Goal: Communication & Community: Answer question/provide support

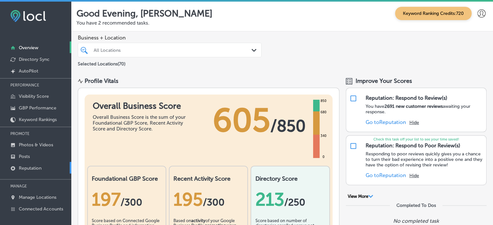
click at [39, 167] on p "Reputation" at bounding box center [30, 169] width 23 height 6
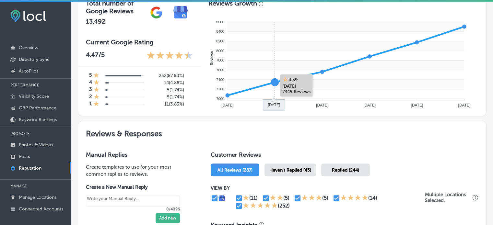
click at [300, 171] on span "Haven't Replied (43)" at bounding box center [290, 171] width 42 height 6
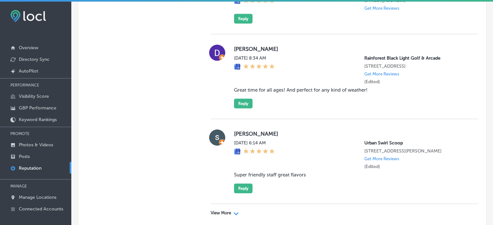
scroll to position [2017, 0]
click at [318, 130] on label "[PERSON_NAME]" at bounding box center [351, 133] width 234 height 6
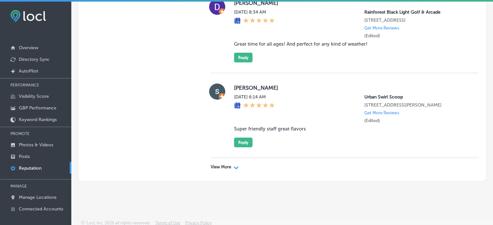
click at [230, 165] on div "View More Path Created with Sketch." at bounding box center [225, 167] width 28 height 5
type textarea "x"
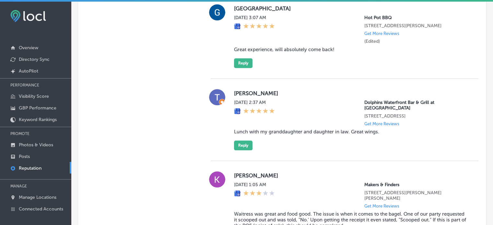
scroll to position [415, 0]
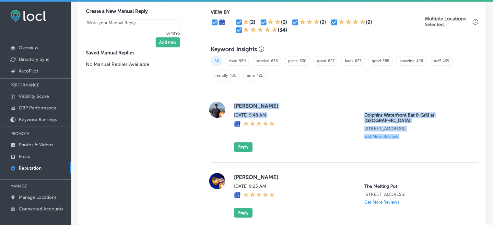
drag, startPoint x: 229, startPoint y: 102, endPoint x: 475, endPoint y: 140, distance: 248.8
copy div "Tracy Gill Mon, Aug 11, 2025 9:48 AM Dolphins Waterfront Bar & Grill at Cape Cr…"
click at [244, 142] on button "Reply" at bounding box center [243, 147] width 18 height 10
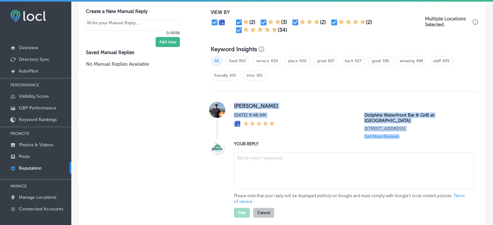
click at [244, 155] on textarea at bounding box center [354, 170] width 240 height 37
paste textarea "Thank you for the 5-star review, Tracy! We’re so happy to hear you had a great …"
type textarea "Thank you for the 5-star review, Tracy! We’re so happy to hear you had a great …"
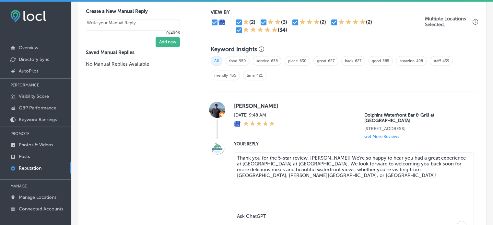
type textarea "x"
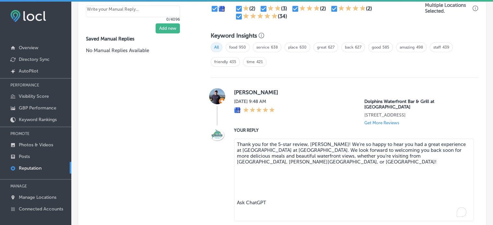
scroll to position [429, 0]
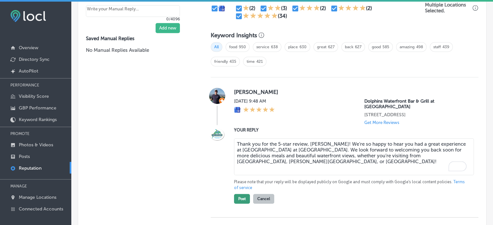
type textarea "Thank you for the 5-star review, Tracy! We’re so happy to hear you had a great …"
click at [238, 194] on button "Post" at bounding box center [242, 199] width 16 height 10
type textarea "x"
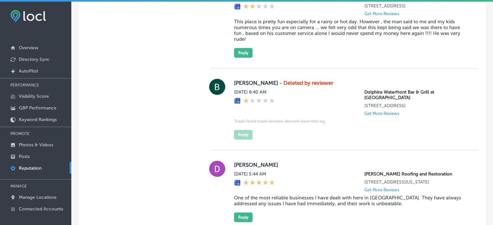
scroll to position [1737, 0]
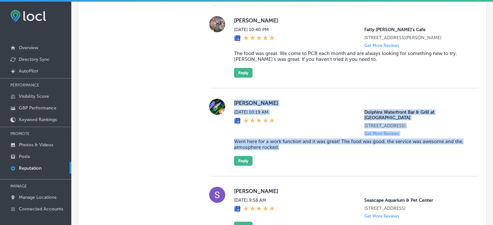
drag, startPoint x: 232, startPoint y: 104, endPoint x: 295, endPoint y: 146, distance: 75.3
click at [295, 146] on div "Alex Abraham Sat, Aug 9, 2025 10:19 AM Dolphins Waterfront Bar & Grill at Cape …" at bounding box center [345, 132] width 268 height 67
copy div "Alex Abraham Sat, Aug 9, 2025 10:19 AM Dolphins Waterfront Bar & Grill at Cape …"
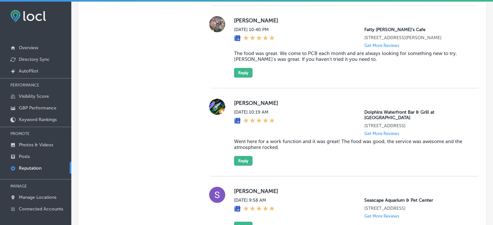
click at [246, 159] on button "Reply" at bounding box center [243, 161] width 18 height 10
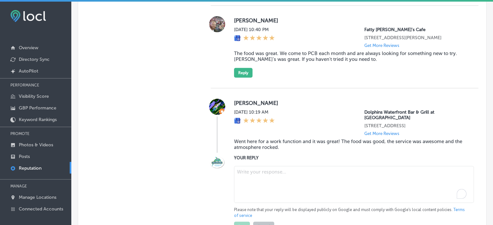
click at [256, 178] on textarea "To enrich screen reader interactions, please activate Accessibility in Grammarl…" at bounding box center [354, 184] width 240 height 37
paste textarea "Thank you for the fantastic 5-star review, Alex! We're so happy to hear you had…"
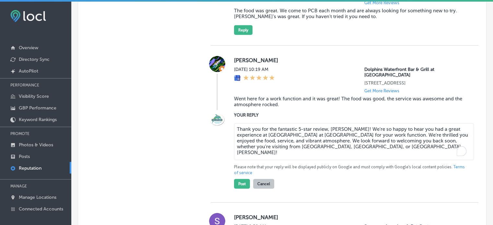
scroll to position [1781, 0]
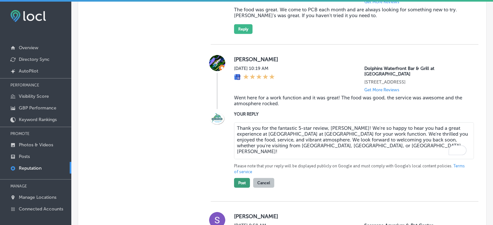
type textarea "Thank you for the fantastic 5-star review, Alex! We're so happy to hear you had…"
click at [240, 181] on button "Post" at bounding box center [242, 183] width 16 height 10
type textarea "x"
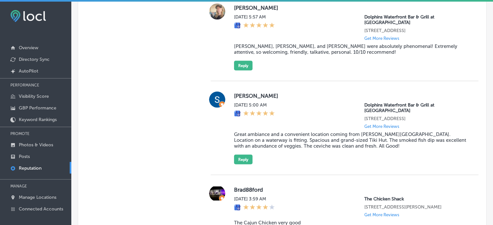
scroll to position [1289, 0]
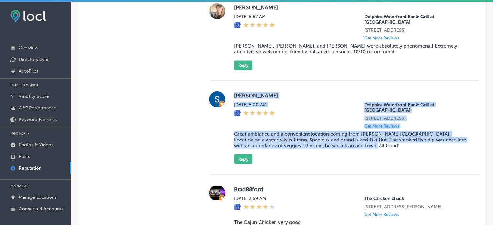
drag, startPoint x: 233, startPoint y: 82, endPoint x: 404, endPoint y: 131, distance: 177.6
click at [404, 131] on div "Stuart Malin Sun, Aug 10, 2025 5:00 AM Dolphins Waterfront Bar & Grill at Cape …" at bounding box center [351, 127] width 234 height 73
copy div "Stuart Malin Sun, Aug 10, 2025 5:00 AM Dolphins Waterfront Bar & Grill at Cape …"
click at [244, 155] on button "Reply" at bounding box center [243, 160] width 18 height 10
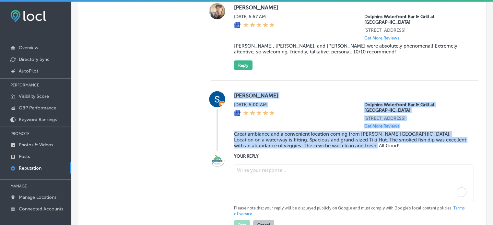
click at [248, 165] on textarea "To enrich screen reader interactions, please activate Accessibility in Grammarl…" at bounding box center [354, 183] width 240 height 37
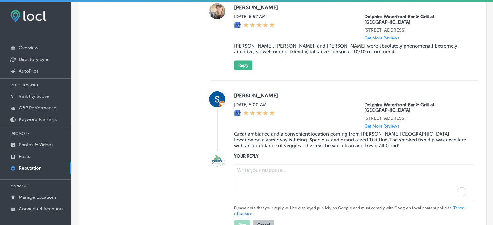
paste textarea "ChatGPT said: Thank you for the fantastic 5-star review, Stuart! We're so glad …"
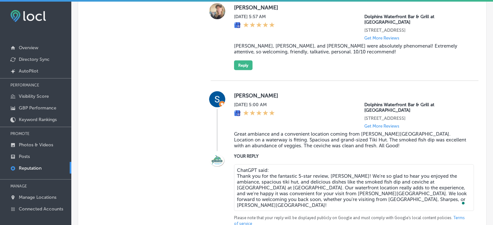
drag, startPoint x: 270, startPoint y: 151, endPoint x: 205, endPoint y: 148, distance: 64.2
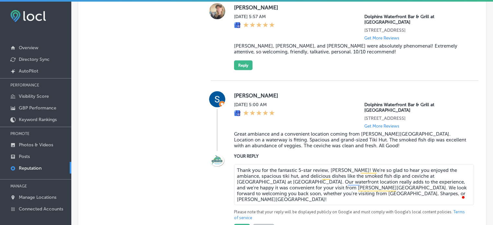
click at [399, 179] on textarea "Thank you for the fantastic 5-star review, Stuart! We're so glad to hear you en…" at bounding box center [354, 185] width 240 height 41
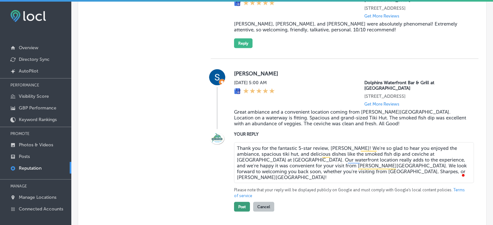
type textarea "Thank you for the fantastic 5-star review, Stuart! We're so glad to hear you en…"
click at [241, 202] on button "Post" at bounding box center [242, 207] width 16 height 10
type textarea "x"
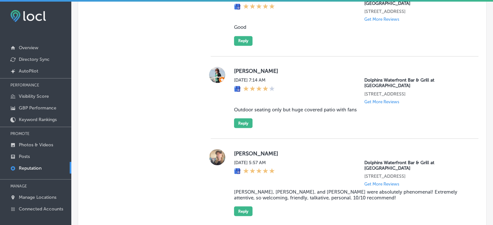
scroll to position [1152, 0]
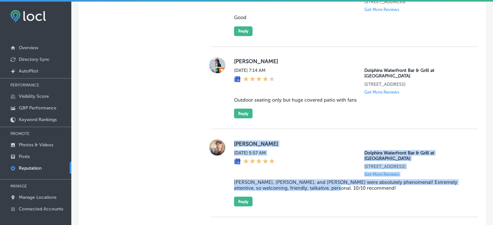
drag, startPoint x: 232, startPoint y: 137, endPoint x: 341, endPoint y: 179, distance: 116.5
click at [341, 179] on div "Casey Rigdon Sun, Aug 10, 2025 5:57 AM Dolphins Waterfront Bar & Grill at Cape …" at bounding box center [351, 172] width 234 height 67
copy div "Casey Rigdon Sun, Aug 10, 2025 5:57 AM Dolphins Waterfront Bar & Grill at Cape …"
click at [296, 179] on blockquote "Matthew, Jamie, and Malia were absolutely phenomenal! Extremely attentive, so w…" at bounding box center [351, 185] width 234 height 12
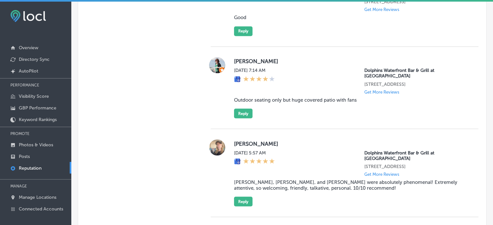
scroll to position [1178, 0]
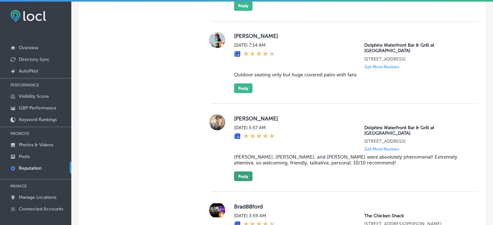
click at [246, 171] on button "Reply" at bounding box center [243, 176] width 18 height 10
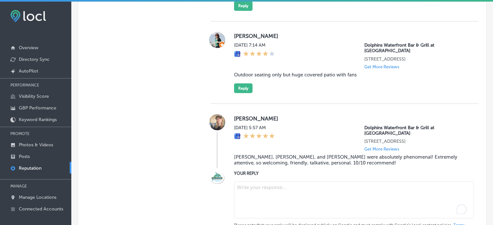
click at [272, 181] on textarea "To enrich screen reader interactions, please activate Accessibility in Grammarl…" at bounding box center [354, 199] width 240 height 37
paste textarea "Thank you for the wonderful 5-star review, Casey! We’re so happy to hear that M…"
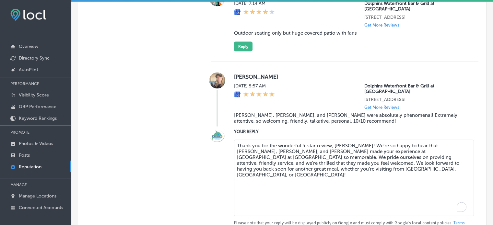
scroll to position [1219, 0]
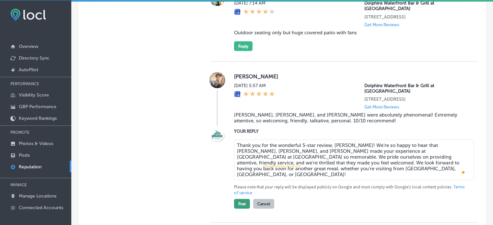
type textarea "Thank you for the wonderful 5-star review, Casey! We’re so happy to hear that M…"
click at [241, 199] on button "Post" at bounding box center [242, 204] width 16 height 10
type textarea "x"
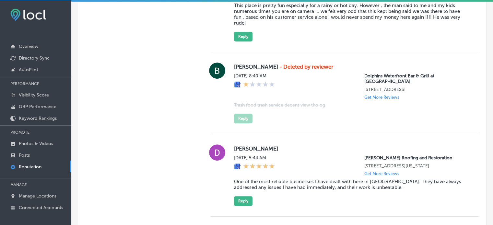
scroll to position [1107, 0]
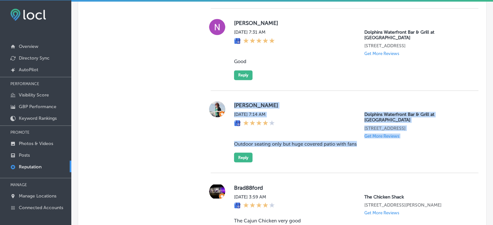
drag, startPoint x: 233, startPoint y: 102, endPoint x: 364, endPoint y: 145, distance: 137.5
click at [364, 145] on div "amanda griffin Sun, Aug 10, 2025 7:14 AM Dolphins Waterfront Bar & Grill at Cap…" at bounding box center [351, 131] width 234 height 61
copy div "amanda griffin Sun, Aug 10, 2025 7:14 AM Dolphins Waterfront Bar & Grill at Cap…"
click at [242, 153] on button "Reply" at bounding box center [243, 158] width 18 height 10
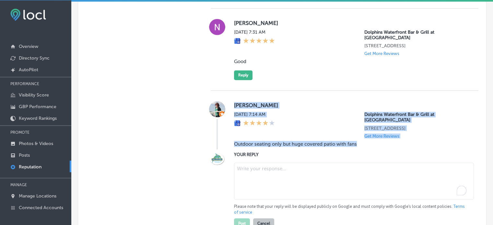
click at [253, 165] on textarea "To enrich screen reader interactions, please activate Accessibility in Grammarl…" at bounding box center [354, 181] width 240 height 37
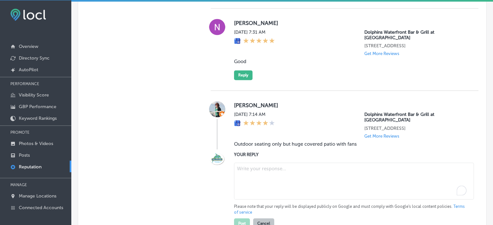
paste textarea "Thank you for the 4-star review, Amanda! We’re glad to hear you enjoyed the out…"
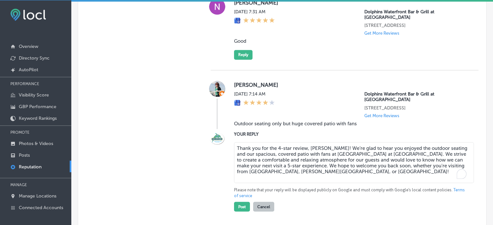
scroll to position [1128, 0]
type textarea "Thank you for the 4-star review, Amanda! We’re glad to hear you enjoyed the out…"
click at [240, 202] on button "Post" at bounding box center [242, 207] width 16 height 10
type textarea "x"
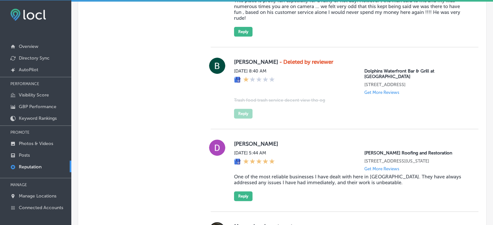
scroll to position [1030, 0]
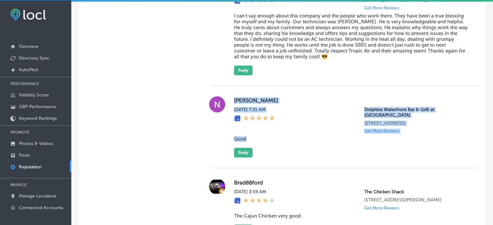
drag, startPoint x: 233, startPoint y: 99, endPoint x: 260, endPoint y: 134, distance: 43.5
click at [260, 134] on div "Noah Hersman Sun, Aug 10, 2025 7:31 AM Dolphins Waterfront Bar & Grill at Cape …" at bounding box center [351, 126] width 234 height 61
copy div "Noah Hersman Sun, Aug 10, 2025 7:31 AM Dolphins Waterfront Bar & Grill at Cape …"
click at [242, 153] on button "Reply" at bounding box center [243, 153] width 18 height 10
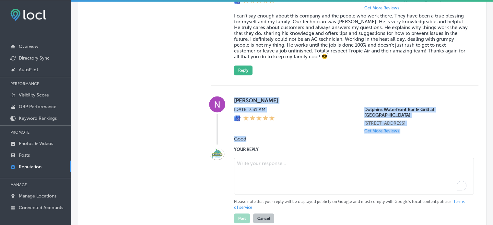
click at [259, 165] on textarea "To enrich screen reader interactions, please activate Accessibility in Grammarl…" at bounding box center [354, 176] width 240 height 37
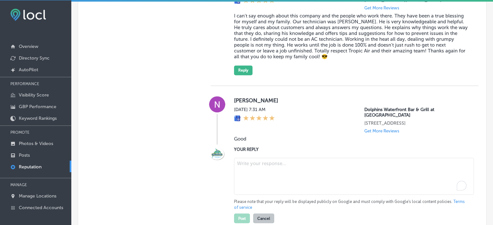
paste textarea "Thank you for the 5-star review, Noah! We're glad to hear you had a good experi…"
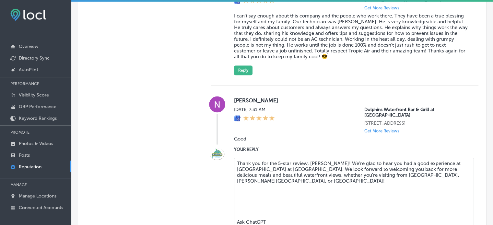
scroll to position [1034, 0]
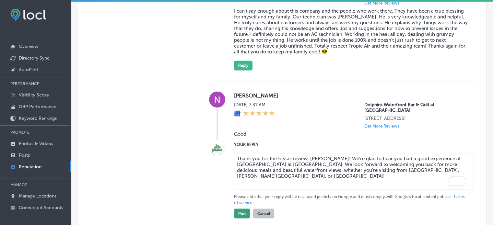
type textarea "Thank you for the 5-star review, Noah! We're glad to hear you had a good experi…"
click at [236, 210] on button "Post" at bounding box center [242, 214] width 16 height 10
type textarea "x"
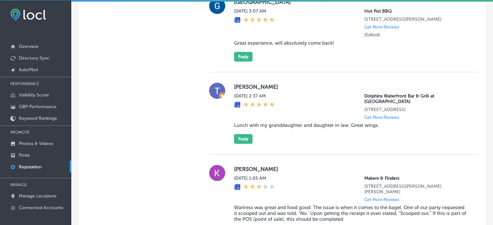
scroll to position [672, 0]
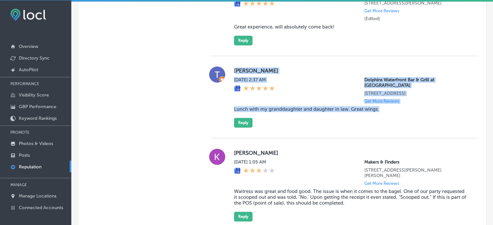
drag, startPoint x: 235, startPoint y: 85, endPoint x: 388, endPoint y: 127, distance: 158.2
click at [388, 127] on div "Tami Ezell Mon, Aug 11, 2025 2:37 AM Dolphins Waterfront Bar & Grill at Cape Cr…" at bounding box center [351, 96] width 234 height 61
drag, startPoint x: 385, startPoint y: 118, endPoint x: 231, endPoint y: 84, distance: 157.5
click at [231, 84] on div "Tami Ezell Mon, Aug 11, 2025 2:37 AM Dolphins Waterfront Bar & Grill at Cape Cr…" at bounding box center [345, 96] width 268 height 61
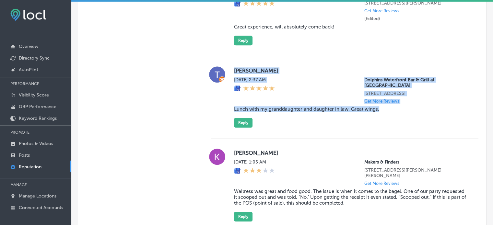
copy div "Tami Ezell Mon, Aug 11, 2025 2:37 AM Dolphins Waterfront Bar & Grill at Cape Cr…"
click at [247, 128] on button "Reply" at bounding box center [243, 123] width 18 height 10
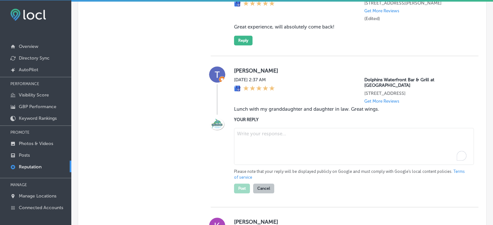
click at [261, 159] on textarea "To enrich screen reader interactions, please activate Accessibility in Grammarl…" at bounding box center [354, 146] width 240 height 37
paste textarea "ChatGPT said: Thank you for the wonderful 5-star review, Tami! We’re so happy t…"
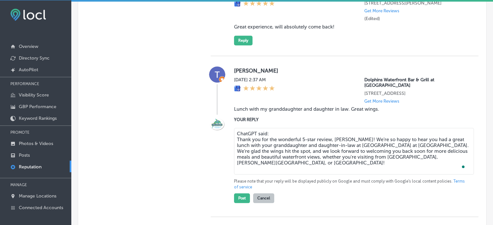
drag, startPoint x: 277, startPoint y: 143, endPoint x: 239, endPoint y: 143, distance: 38.9
click at [239, 143] on textarea "ChatGPT said: Thank you for the wonderful 5-star review, Tami! We’re so happy t…" at bounding box center [354, 151] width 240 height 47
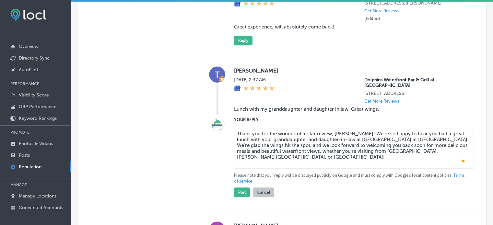
click at [288, 169] on textarea "Thank you for the wonderful 5-star review, Tami! We’re so happy to hear you had…" at bounding box center [354, 148] width 240 height 41
type textarea "Thank you for the wonderful 5-star review, Tami! We’re so happy to hear you had…"
click at [237, 197] on button "Post" at bounding box center [242, 193] width 16 height 10
type textarea "x"
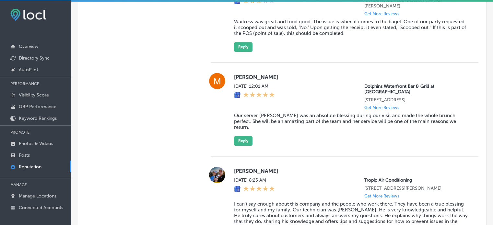
scroll to position [775, 0]
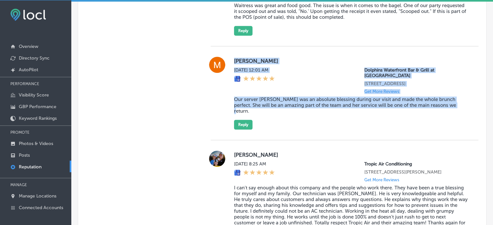
drag, startPoint x: 233, startPoint y: 75, endPoint x: 448, endPoint y: 122, distance: 219.3
click at [448, 122] on div "Mindy Merlin Mon, Aug 11, 2025 12:01 AM Dolphins Waterfront Bar & Grill at Cape…" at bounding box center [351, 93] width 234 height 73
copy div "Mindy Merlin Mon, Aug 11, 2025 12:01 AM Dolphins Waterfront Bar & Grill at Cape…"
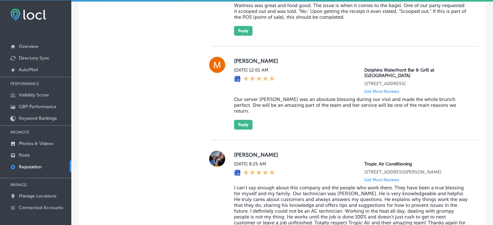
click at [247, 125] on div "Mindy Merlin Mon, Aug 11, 2025 12:01 AM Dolphins Waterfront Bar & Grill at Cape…" at bounding box center [351, 93] width 234 height 73
click at [246, 127] on button "Reply" at bounding box center [243, 125] width 18 height 10
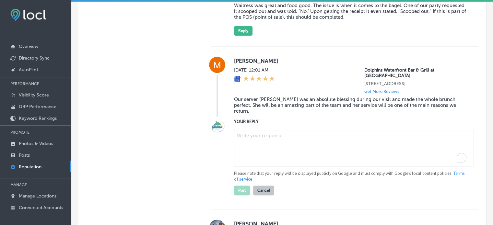
click at [250, 146] on textarea "To enrich screen reader interactions, please activate Accessibility in Grammarl…" at bounding box center [354, 148] width 240 height 37
paste textarea "Thank you for the amazing 5-star review, Mindy! We’re so happy to hear that Nat…"
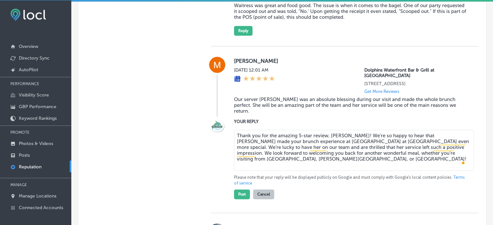
click at [240, 148] on textarea "Thank you for the amazing 5-star review, Mindy! We’re so happy to hear that Nat…" at bounding box center [354, 150] width 240 height 41
type textarea "Thank you for the amazing 5-star review, Mindy! We’re so happy to hear that Nat…"
click at [239, 199] on button "Post" at bounding box center [242, 195] width 16 height 10
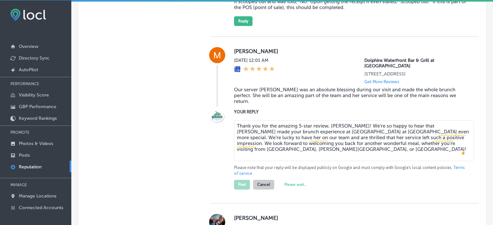
scroll to position [785, 0]
type textarea "x"
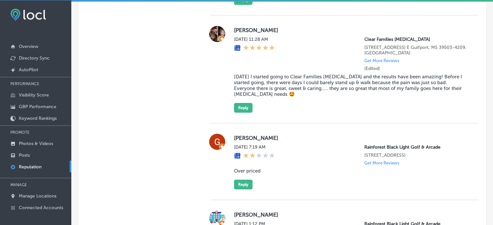
scroll to position [2168, 0]
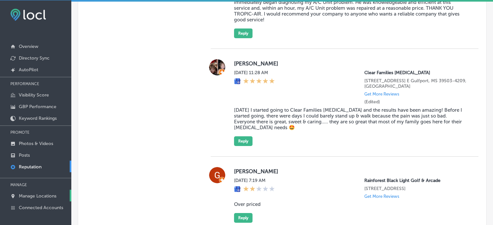
click at [43, 197] on p "Manage Locations" at bounding box center [38, 196] width 38 height 6
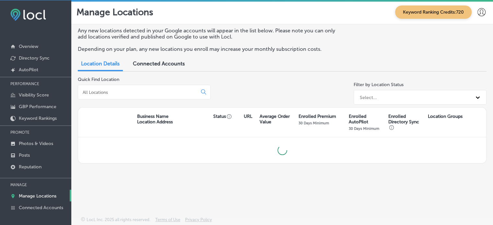
click at [113, 90] on input at bounding box center [139, 92] width 114 height 6
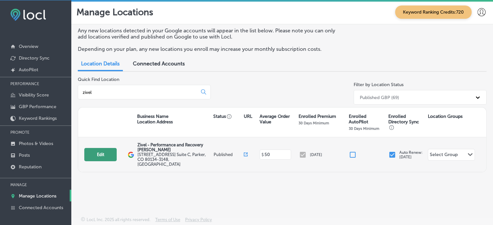
type input "zivel"
click at [99, 153] on button "Edit" at bounding box center [100, 154] width 32 height 13
select select "US"
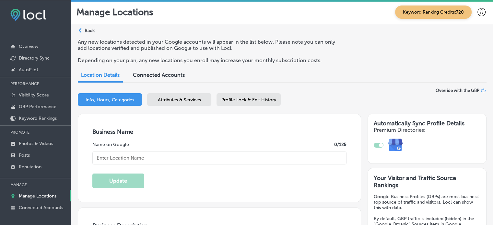
type textarea "Zivel - Parker is a premier medical spa offering advanced recovery and wellness…"
type input "[STREET_ADDRESS] Suite C"
type input "[PERSON_NAME]"
type input "80134-3148"
type input "US"
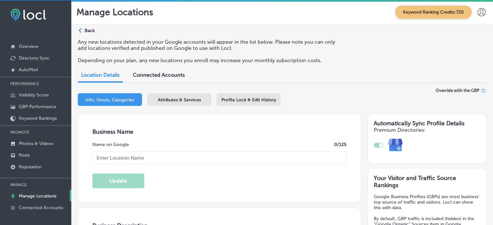
type input "https://www.zivel.com/locations/colorado/parker"
checkbox input "true"
type input "Zivel - Performance and Recovery [PERSON_NAME]"
type input "+1 720 366 3622"
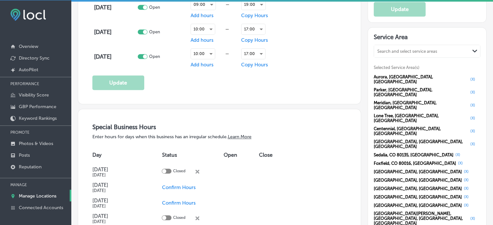
scroll to position [601, 0]
click at [468, 115] on button "(X)" at bounding box center [472, 117] width 9 height 5
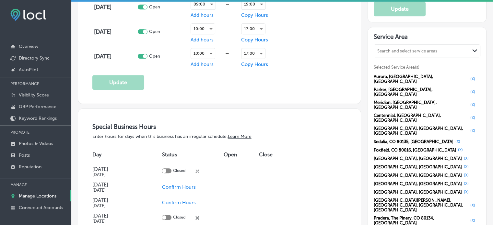
click at [462, 173] on button "(X)" at bounding box center [466, 175] width 9 height 5
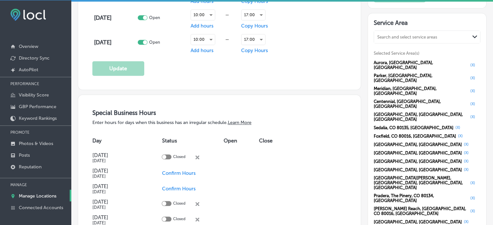
scroll to position [616, 0]
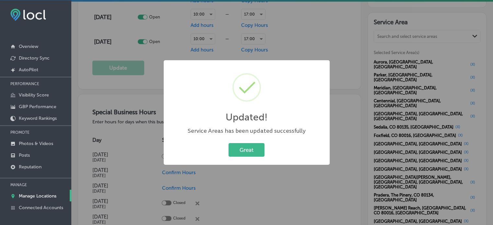
scroll to position [616, 0]
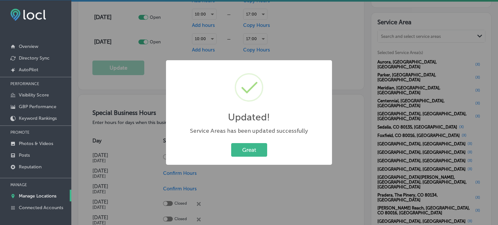
click at [231, 143] on button "Great" at bounding box center [249, 149] width 36 height 13
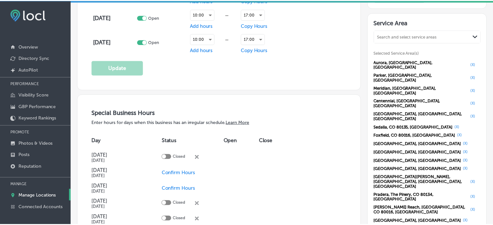
scroll to position [616, 0]
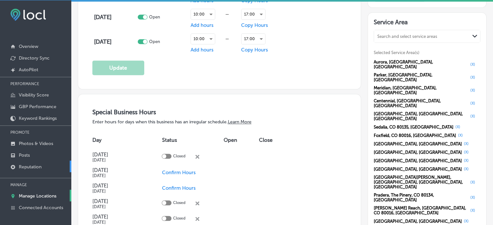
click at [35, 168] on p "Reputation" at bounding box center [30, 167] width 23 height 6
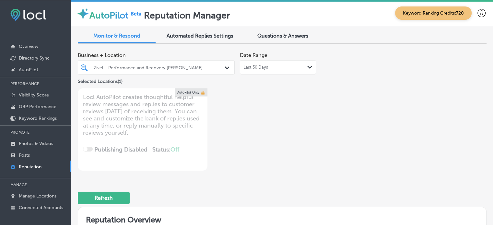
type textarea "x"
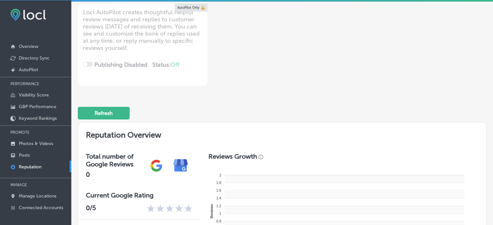
scroll to position [102, 0]
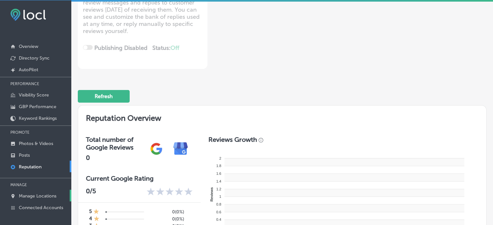
click at [40, 199] on link "Manage Locations" at bounding box center [35, 196] width 71 height 12
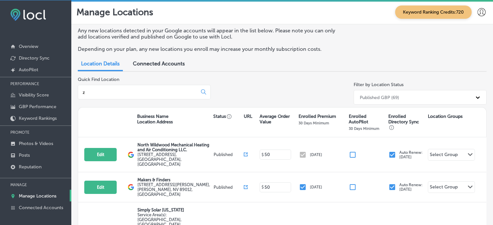
click at [117, 91] on input "z" at bounding box center [139, 92] width 114 height 6
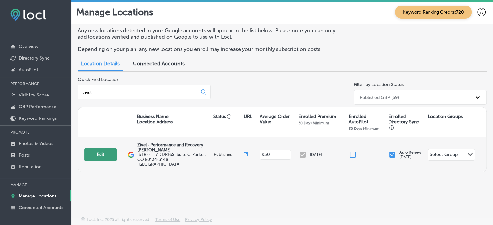
type input "zivel"
click at [107, 154] on button "Edit" at bounding box center [100, 154] width 32 height 13
select select "US"
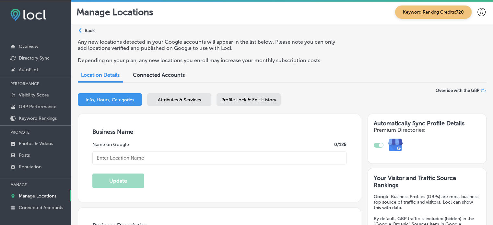
type input "Zivel - Performance and Recovery [PERSON_NAME]"
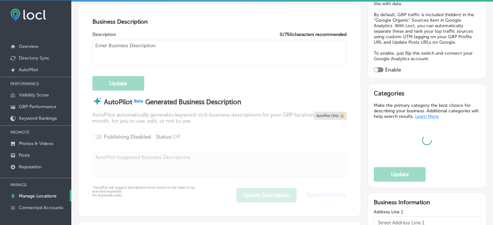
type input "[STREET_ADDRESS] Suite C"
type input "[PERSON_NAME]"
type input "80134-3148"
type input "US"
type input "https://www.zivel.com/locations/colorado/parker"
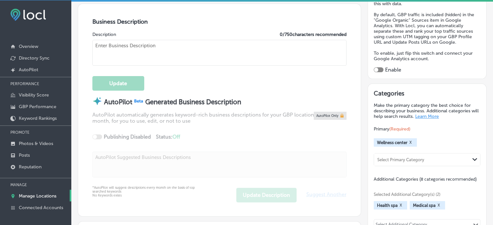
checkbox input "true"
type textarea "Zivel - Parker is a premier medical spa offering advanced recovery and wellness…"
type input "+1 720 366 3622"
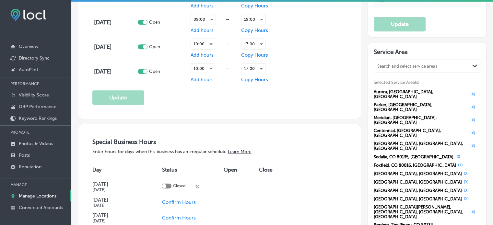
scroll to position [591, 0]
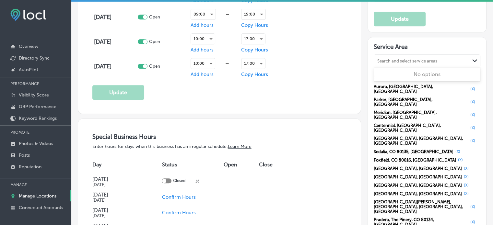
click at [398, 57] on div "Search and select service areas" at bounding box center [422, 61] width 96 height 9
type input "the pinery"
click at [395, 74] on label "The Pinery" at bounding box center [390, 75] width 24 height 6
type input "the pinery"
click at [390, 59] on div "Search and select service areas" at bounding box center [407, 61] width 60 height 5
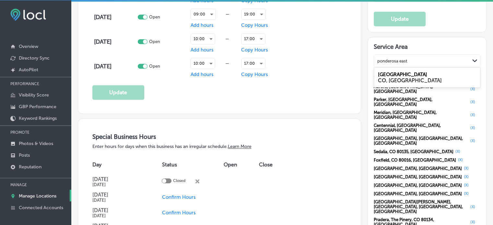
click at [392, 75] on label "Ponderosa East" at bounding box center [402, 75] width 49 height 6
type input "ponderosa east"
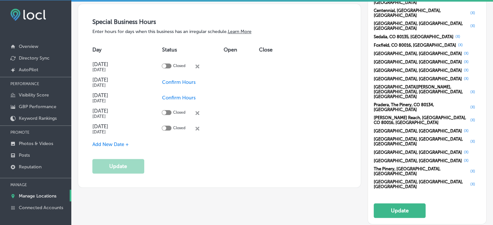
scroll to position [707, 0]
click at [390, 203] on button "Update" at bounding box center [400, 210] width 52 height 15
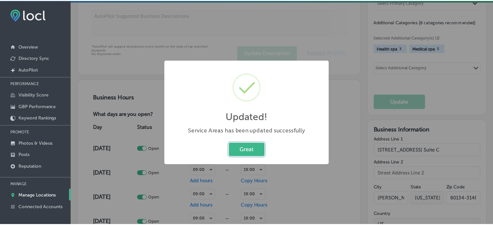
scroll to position [362, 0]
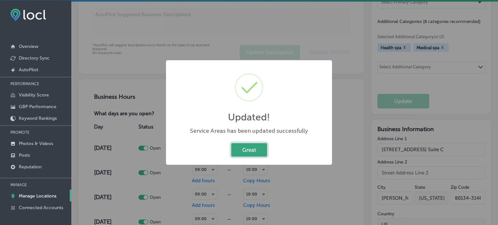
click at [251, 155] on button "Great" at bounding box center [249, 149] width 36 height 13
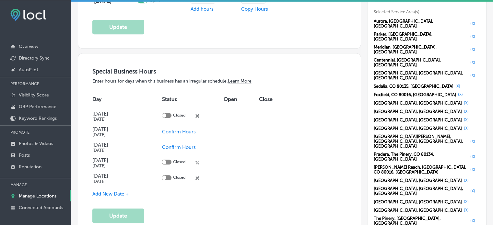
scroll to position [657, 0]
click at [35, 167] on p "Reputation" at bounding box center [30, 167] width 23 height 6
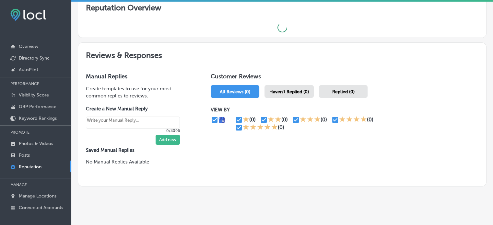
scroll to position [219, 0]
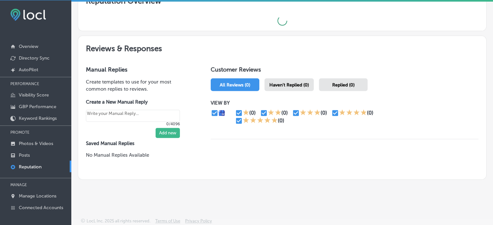
click at [298, 89] on div "Haven't Replied (0)" at bounding box center [288, 84] width 49 height 13
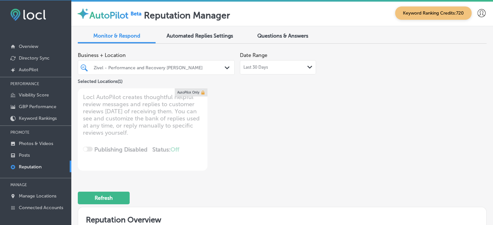
click at [277, 37] on span "Questions & Answers" at bounding box center [282, 36] width 51 height 6
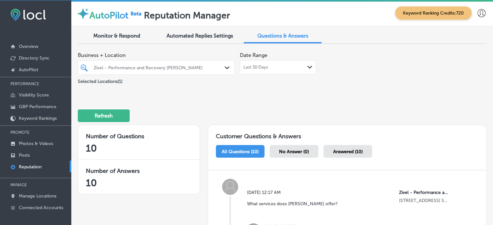
click at [295, 155] on div "No Answer (0)" at bounding box center [294, 151] width 49 height 13
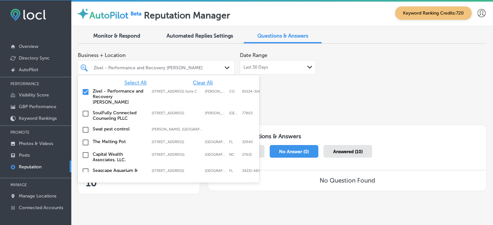
click at [173, 72] on div "Zivel - Performance and Recovery [PERSON_NAME]" at bounding box center [156, 68] width 132 height 10
click at [194, 84] on span "Clear All" at bounding box center [203, 83] width 20 height 6
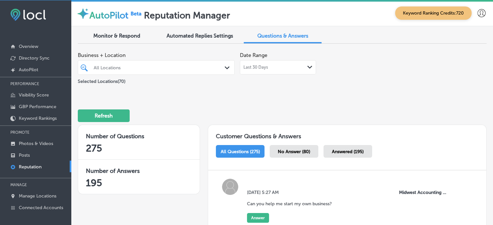
click at [285, 149] on span "No Answer (80)" at bounding box center [294, 152] width 32 height 6
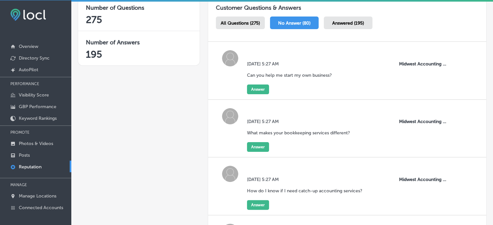
scroll to position [18, 0]
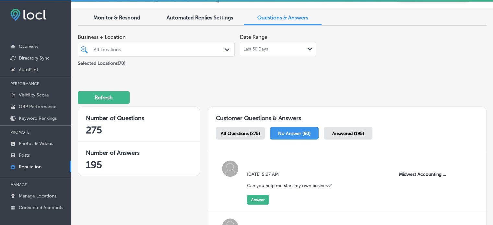
click at [19, 12] on img at bounding box center [28, 15] width 36 height 12
drag, startPoint x: 19, startPoint y: 12, endPoint x: 35, endPoint y: 16, distance: 16.5
click at [35, 16] on img at bounding box center [28, 15] width 36 height 12
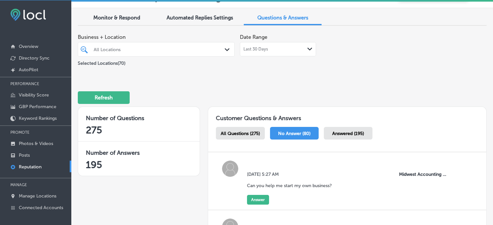
click at [35, 16] on img at bounding box center [28, 15] width 36 height 12
click at [28, 47] on p "Overview" at bounding box center [28, 47] width 19 height 6
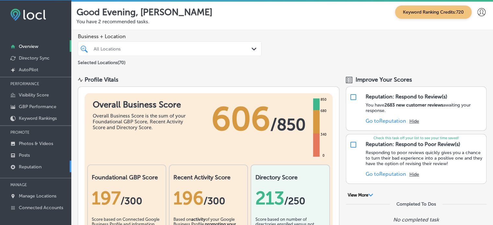
click at [40, 167] on p "Reputation" at bounding box center [30, 167] width 23 height 6
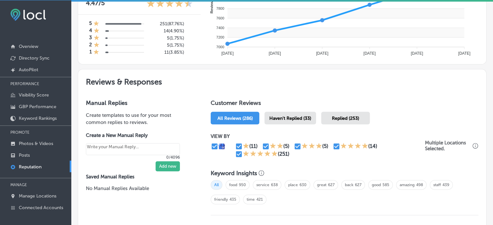
scroll to position [297, 0]
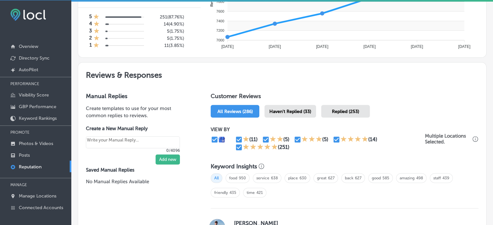
click at [300, 112] on span "Haven't Replied (33)" at bounding box center [290, 112] width 42 height 6
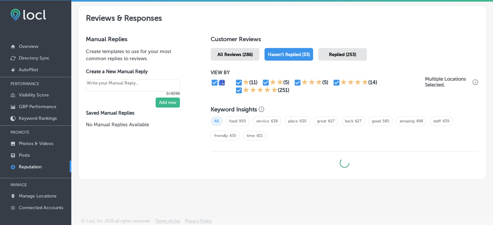
type textarea "x"
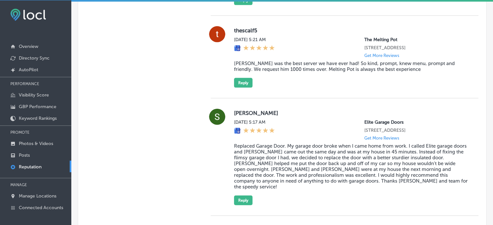
scroll to position [415, 0]
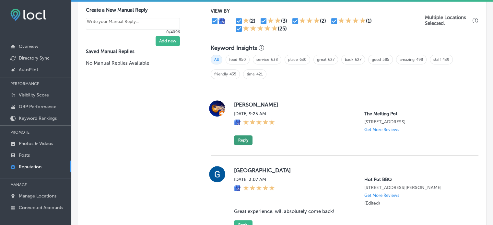
click at [234, 145] on button "Reply" at bounding box center [243, 140] width 18 height 10
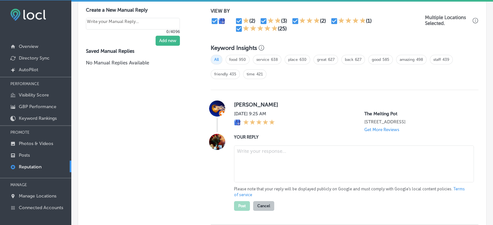
click at [248, 162] on textarea at bounding box center [354, 164] width 240 height 37
paste textarea "Thank you for the 5-star review, Andrew! We’re thrilled to hear you enjoyed you…"
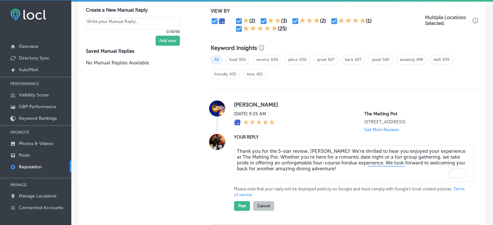
scroll to position [439, 0]
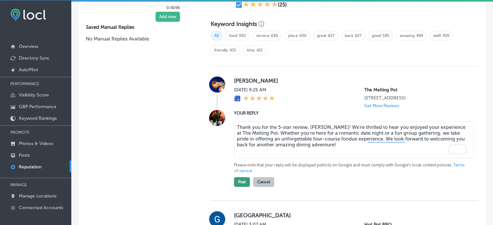
type textarea "Thank you for the 5-star review, Andrew! We’re thrilled to hear you enjoyed you…"
click at [240, 186] on button "Post" at bounding box center [242, 182] width 16 height 10
type textarea "x"
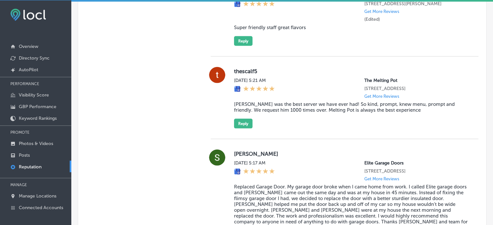
scroll to position [1367, 0]
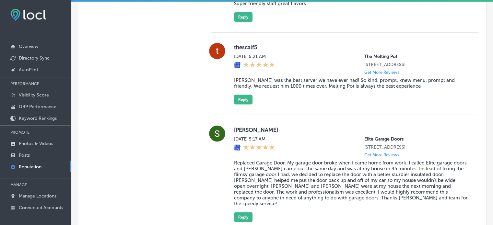
click at [246, 89] on blockquote "David T was the best server we have ever had! So kind, prompt, knew menu, promp…" at bounding box center [351, 83] width 234 height 12
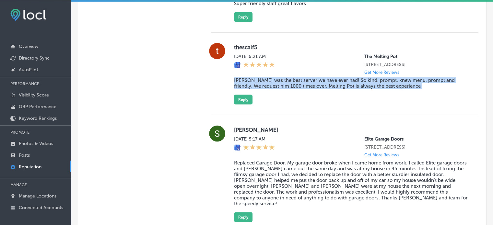
click at [246, 89] on blockquote "David T was the best server we have ever had! So kind, prompt, knew menu, promp…" at bounding box center [351, 83] width 234 height 12
copy blockquote "David T was the best server we have ever had! So kind, prompt, knew menu, promp…"
click at [243, 105] on button "Reply" at bounding box center [243, 100] width 18 height 10
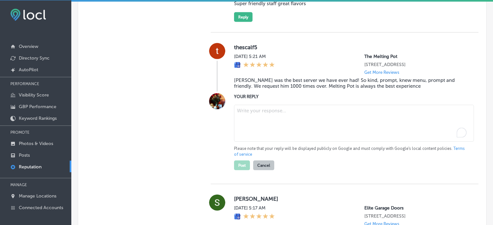
click at [253, 142] on textarea "To enrich screen reader interactions, please activate Accessibility in Grammarl…" at bounding box center [354, 123] width 240 height 37
paste textarea "Thank you for the fantastic review! We’re so happy to hear that David T provide…"
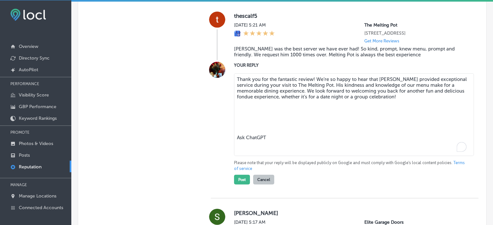
scroll to position [1399, 0]
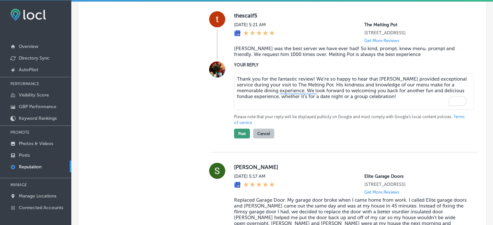
type textarea "Thank you for the fantastic review! We’re so happy to hear that David T provide…"
click at [240, 139] on button "Post" at bounding box center [242, 134] width 16 height 10
type textarea "x"
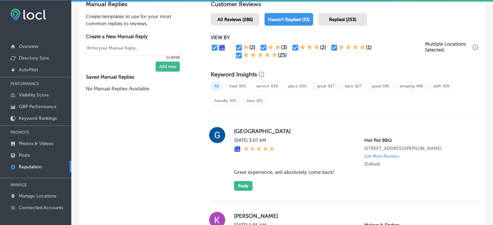
scroll to position [418, 0]
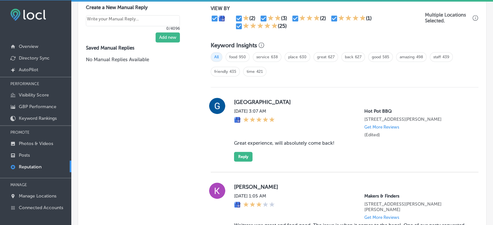
click at [272, 143] on div "Geneva Mon, Aug 11, 2025 3:07 AM Hot Pot BBQ 9345 6 Mile Cypress Pkwy Fort Myer…" at bounding box center [351, 130] width 234 height 64
copy blockquote "Great experience, will absolutely come back!"
click at [246, 159] on button "Reply" at bounding box center [243, 157] width 18 height 10
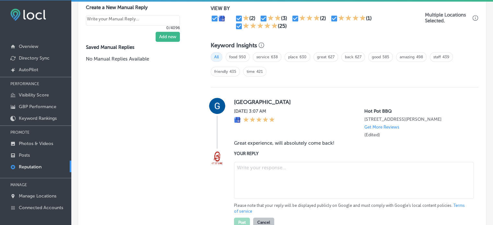
click at [243, 181] on textarea at bounding box center [354, 180] width 240 height 37
paste textarea "Thank you for the wonderful five-star review, Geneva! We’re thrilled to hear yo…"
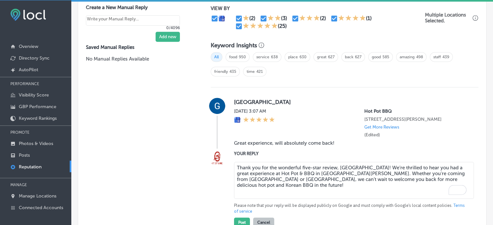
scroll to position [460, 0]
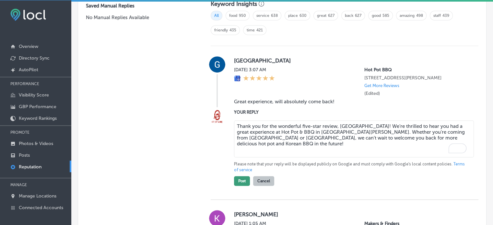
type textarea "Thank you for the wonderful five-star review, Geneva! We’re thrilled to hear yo…"
click at [241, 185] on button "Post" at bounding box center [242, 181] width 16 height 10
type textarea "x"
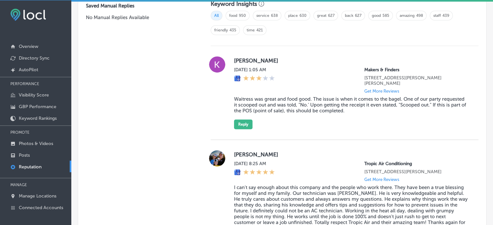
click at [255, 101] on blockquote "Waitress was great and food good. The issue is when it comes to the bagel. One …" at bounding box center [351, 105] width 234 height 18
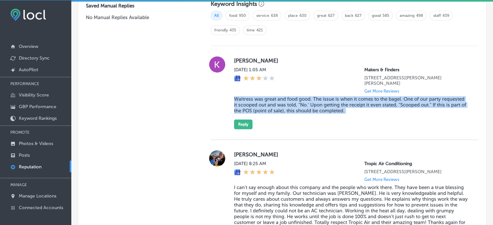
click at [255, 101] on blockquote "Waitress was great and food good. The issue is when it comes to the bagel. One …" at bounding box center [351, 105] width 234 height 18
copy blockquote "Waitress was great and food good. The issue is when it comes to the bagel. One …"
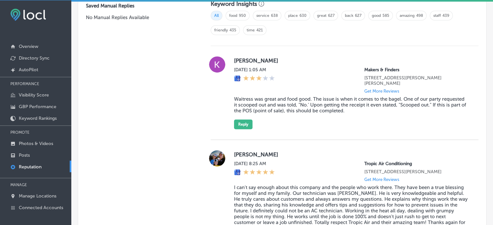
click at [244, 117] on div "Kris Poli Mon, Aug 11, 2025 1:05 AM Makers & Finders 75 S Valle Verde Dr #260 H…" at bounding box center [351, 92] width 234 height 73
click at [245, 124] on button "Reply" at bounding box center [243, 125] width 18 height 10
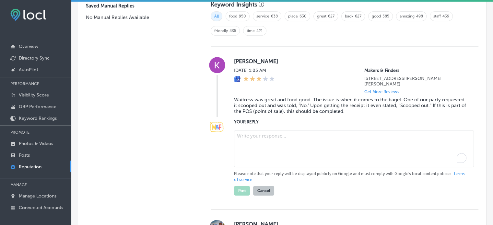
click at [266, 143] on textarea "To enrich screen reader interactions, please activate Accessibility in Grammarl…" at bounding box center [354, 148] width 240 height 37
paste textarea "Hi Kris, We apologize for the miscommunication regarding the scooped-out bagel.…"
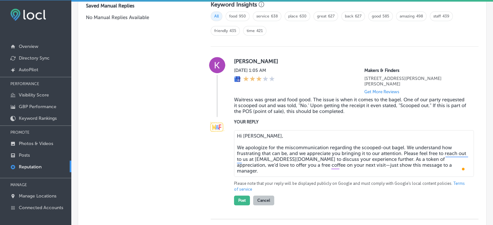
click at [236, 145] on textarea "Hi Kris, We apologize for the miscommunication regarding the scooped-out bagel.…" at bounding box center [354, 153] width 240 height 47
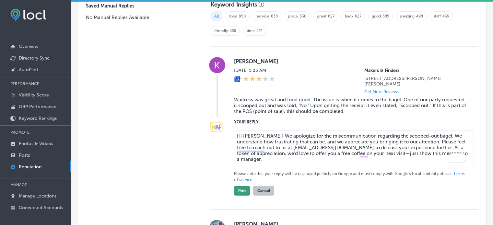
type textarea "Hi Kris! We apologize for the miscommunication regarding the scooped-out bagel.…"
click at [242, 188] on button "Post" at bounding box center [242, 191] width 16 height 10
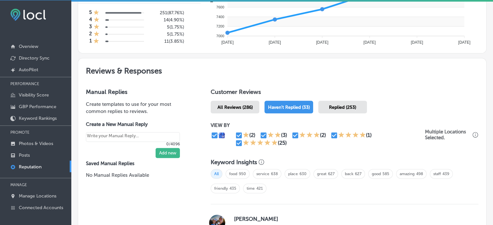
scroll to position [307, 0]
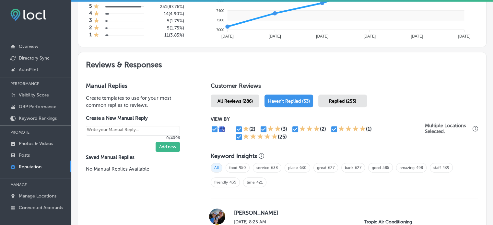
click at [341, 100] on span "Replied (253)" at bounding box center [342, 102] width 27 height 6
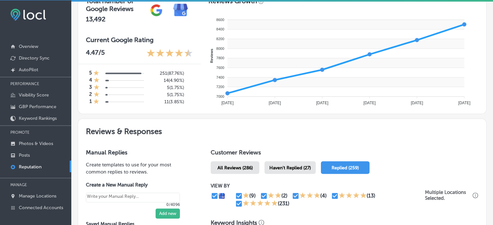
scroll to position [216, 0]
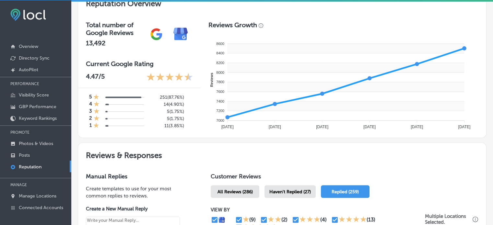
click at [292, 193] on span "Haven't Replied (27)" at bounding box center [289, 192] width 41 height 6
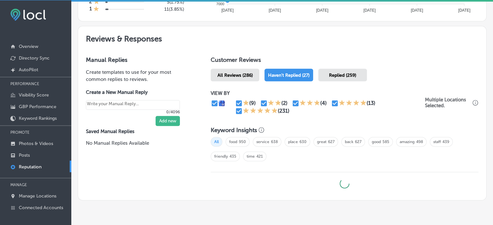
type textarea "x"
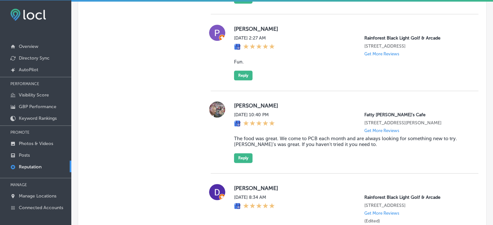
scroll to position [808, 0]
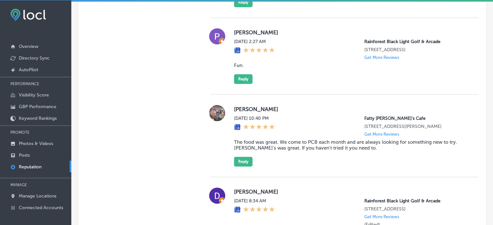
click at [237, 68] on blockquote "Fun." at bounding box center [351, 66] width 234 height 6
copy blockquote "Fun"
click at [242, 84] on button "Reply" at bounding box center [243, 79] width 18 height 10
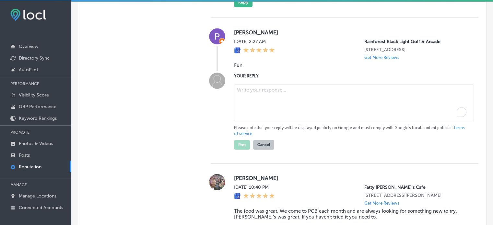
click at [267, 109] on textarea "To enrich screen reader interactions, please activate Accessibility in Grammarl…" at bounding box center [354, 102] width 240 height 37
paste textarea "Thank you for the 5-star review, Pam! We're so glad to hear you had fun at Rain…"
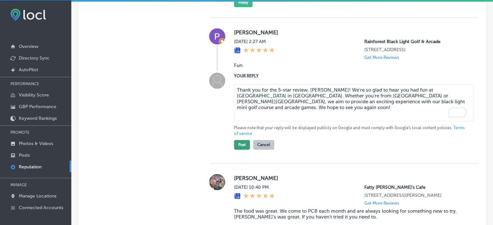
type textarea "Thank you for the 5-star review, Pam! We're so glad to hear you had fun at Rain…"
click at [241, 150] on button "Post" at bounding box center [242, 145] width 16 height 10
type textarea "x"
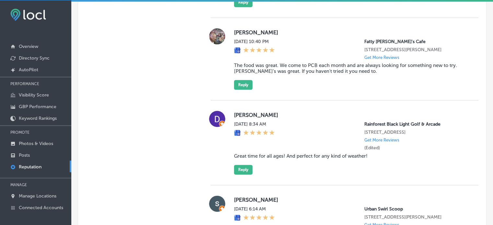
scroll to position [761, 0]
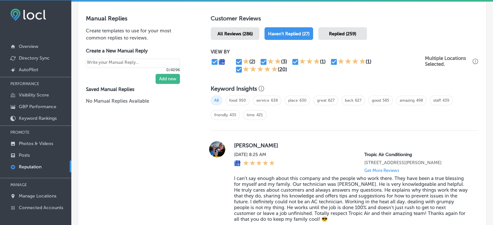
scroll to position [369, 0]
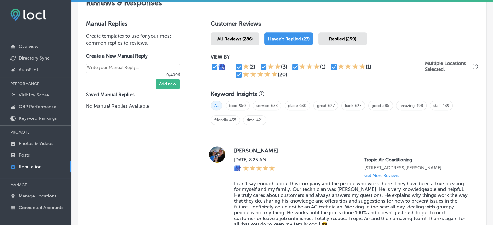
click at [329, 33] on div "Replied (259)" at bounding box center [342, 38] width 49 height 13
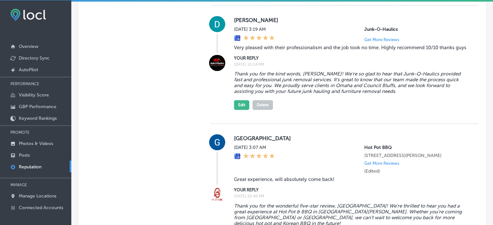
scroll to position [1096, 0]
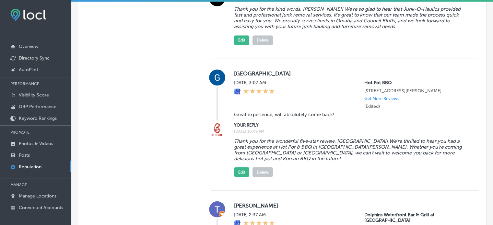
click at [315, 159] on blockquote "Thank you for the wonderful five-star review, [GEOGRAPHIC_DATA]! We’re thrilled…" at bounding box center [351, 149] width 234 height 23
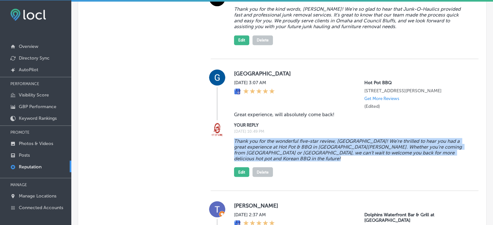
click at [315, 159] on blockquote "Thank you for the wonderful five-star review, [GEOGRAPHIC_DATA]! We’re thrilled…" at bounding box center [351, 149] width 234 height 23
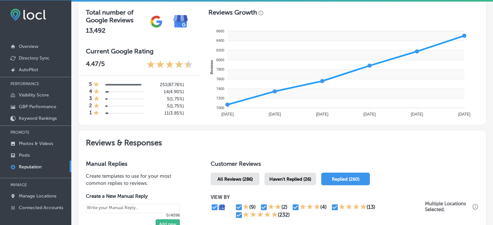
scroll to position [259, 0]
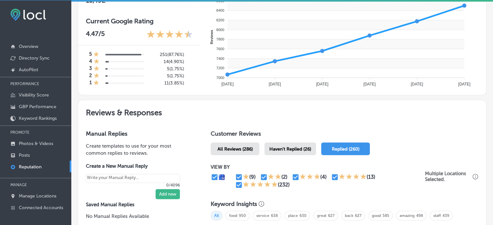
click at [287, 150] on span "Haven't Replied (26)" at bounding box center [290, 149] width 42 height 6
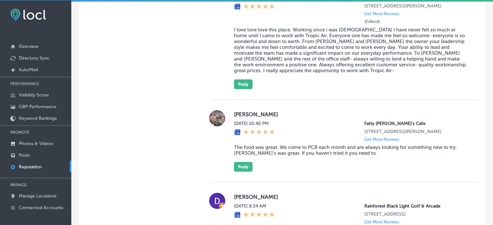
scroll to position [2233, 0]
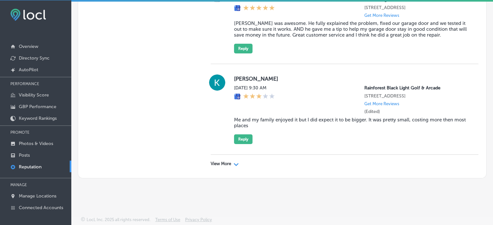
click at [230, 167] on div "View More Path Created with Sketch." at bounding box center [225, 163] width 28 height 5
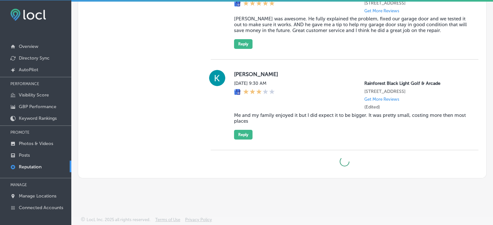
type textarea "x"
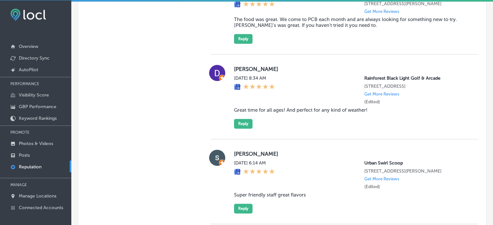
scroll to position [855, 0]
click at [256, 112] on blockquote "Great time for all ages! And perfect for any kind of weather!" at bounding box center [351, 110] width 234 height 6
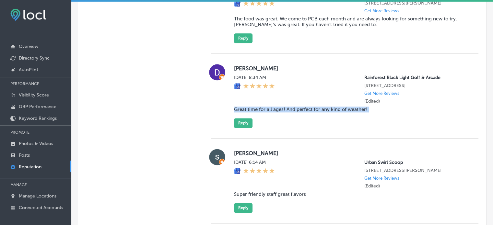
click at [256, 112] on blockquote "Great time for all ages! And perfect for any kind of weather!" at bounding box center [351, 110] width 234 height 6
copy blockquote "Great time for all ages! And perfect for any kind of weather!"
click at [244, 128] on button "Reply" at bounding box center [243, 123] width 18 height 10
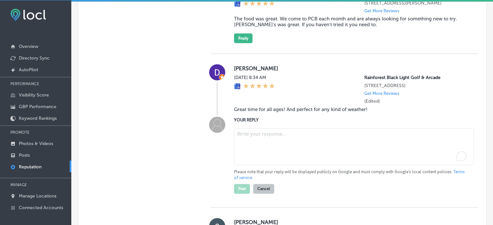
click at [253, 157] on textarea "To enrich screen reader interactions, please activate Accessibility in Grammarl…" at bounding box center [354, 146] width 240 height 37
paste textarea "Thank you for the 5-star review, Diana! We’re so happy to hear that you had a g…"
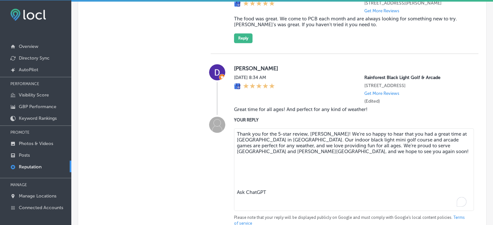
click at [253, 157] on textarea "Thank you for the 5-star review, Diana! We’re so happy to hear that you had a g…" at bounding box center [354, 169] width 240 height 83
type textarea "Thank you for the 5-star review, Diana! We’re so happy to hear that you had a g…"
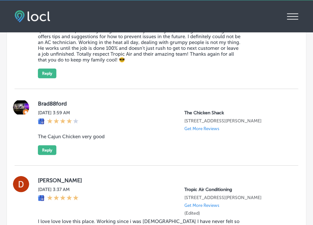
type textarea "x"
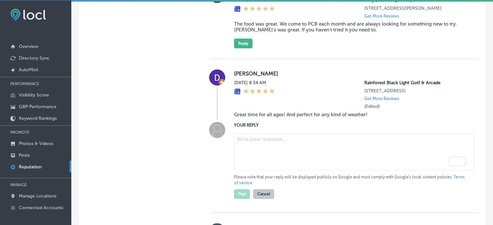
scroll to position [850, 0]
click at [291, 168] on textarea "To enrich screen reader interactions, please activate Accessibility in Grammarl…" at bounding box center [354, 151] width 240 height 37
paste textarea "Thank you for the 5-star review, Diana! We’re so happy to hear that you had a g…"
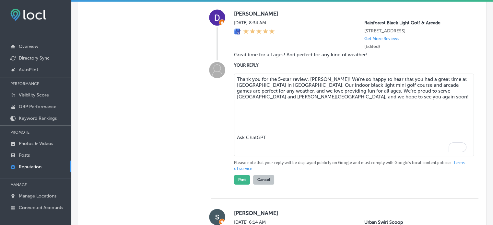
scroll to position [910, 0]
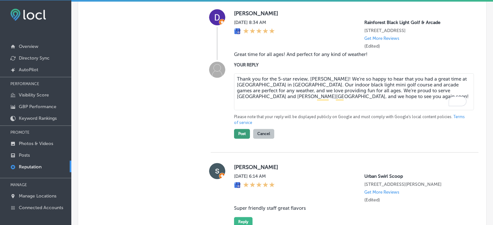
type textarea "Thank you for the 5-star review, Diana! We’re so happy to hear that you had a g…"
click at [240, 139] on button "Post" at bounding box center [242, 134] width 16 height 10
type textarea "x"
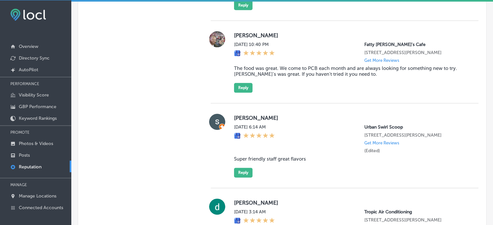
scroll to position [805, 0]
click at [260, 77] on blockquote "The food was great. We come to PCB each month and are always looking for someth…" at bounding box center [351, 71] width 234 height 12
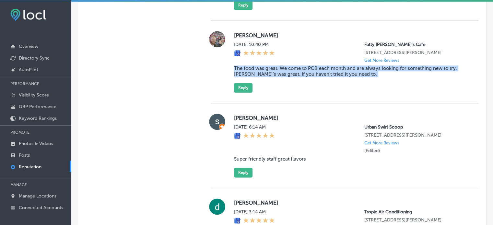
click at [260, 77] on blockquote "The food was great. We come to PCB each month and are always looking for someth…" at bounding box center [351, 71] width 234 height 12
copy blockquote "The food was great. We come to PCB each month and are always looking for someth…"
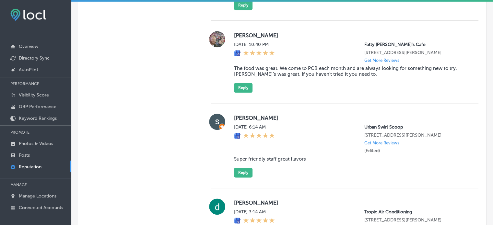
click at [252, 103] on div "Craig ballentine Sat, Aug 9, 2025 10:40 PM Fatty Patty's Cafe 948 Thomas Dr Pan…" at bounding box center [345, 62] width 268 height 83
click at [248, 93] on button "Reply" at bounding box center [243, 88] width 18 height 10
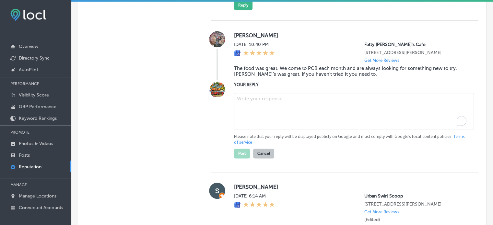
click at [263, 110] on textarea "To enrich screen reader interactions, please activate Accessibility in Grammarl…" at bounding box center [354, 111] width 240 height 37
paste textarea "Thank you for the fantastic review, Craig! We’re so glad you enjoyed your meal …"
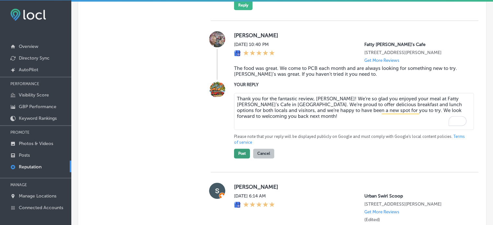
type textarea "Thank you for the fantastic review, Craig! We’re so glad you enjoyed your meal …"
click at [245, 158] on button "Post" at bounding box center [242, 154] width 16 height 10
type textarea "x"
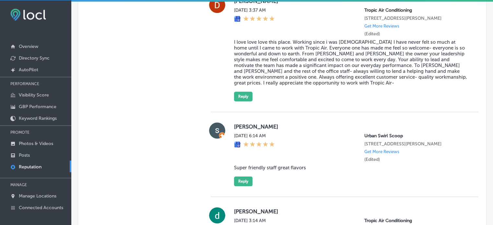
scroll to position [765, 0]
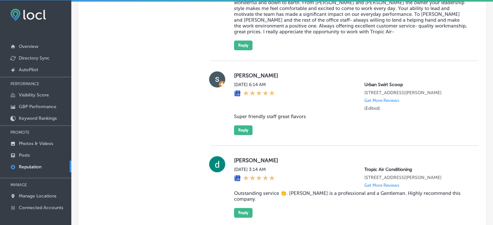
click at [268, 120] on blockquote "Super friendly staff great flavors" at bounding box center [351, 117] width 234 height 6
copy blockquote "Super friendly staff great flavors"
click at [263, 120] on blockquote "Super friendly staff great flavors" at bounding box center [351, 117] width 234 height 6
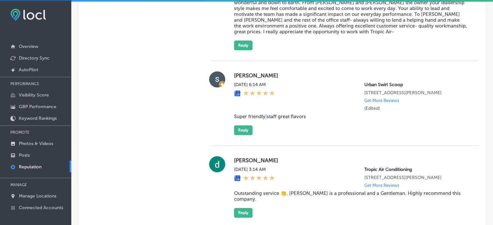
click at [263, 120] on blockquote "Super friendly staff great flavors" at bounding box center [351, 117] width 234 height 6
click at [249, 135] on button "Reply" at bounding box center [243, 130] width 18 height 10
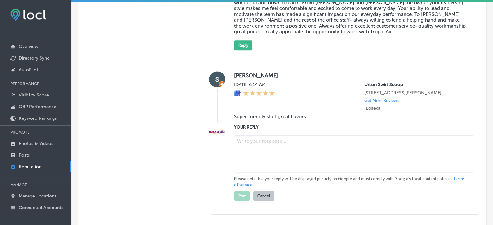
click at [265, 169] on textarea at bounding box center [354, 153] width 240 height 37
click at [254, 151] on textarea "To enrich screen reader interactions, please activate Accessibility in Grammarl…" at bounding box center [354, 153] width 240 height 37
paste textarea "Thank you for the wonderful 5-star review, Sheldon! We’re thrilled to hear you …"
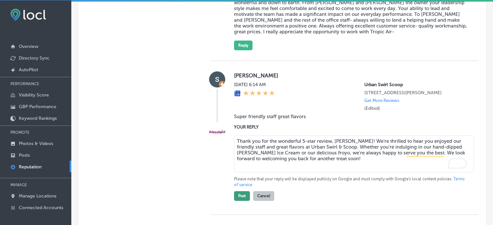
type textarea "Thank you for the wonderful 5-star review, Sheldon! We’re thrilled to hear you …"
click at [244, 201] on button "Post" at bounding box center [242, 196] width 16 height 10
type textarea "x"
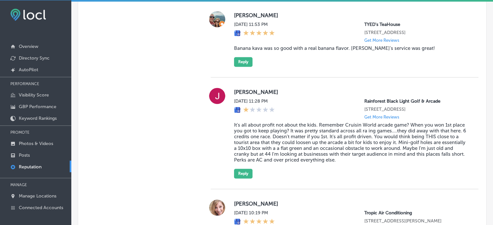
scroll to position [981, 0]
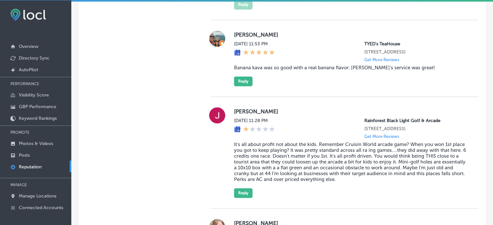
click at [255, 71] on blockquote "Banana kava was so good with a real banana flavor. Lily's service was great!" at bounding box center [351, 68] width 234 height 6
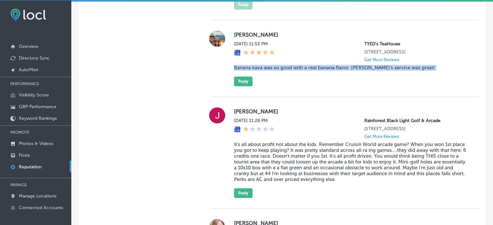
click at [255, 71] on blockquote "Banana kava was so good with a real banana flavor. Lily's service was great!" at bounding box center [351, 68] width 234 height 6
copy blockquote "Banana kava was so good with a real banana flavor. Lily's service was great!"
click at [241, 84] on button "Reply" at bounding box center [243, 81] width 18 height 10
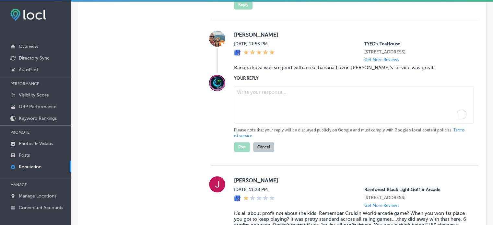
click at [251, 106] on textarea "To enrich screen reader interactions, please activate Accessibility in Grammarl…" at bounding box center [354, 105] width 240 height 37
paste textarea "Thank you for the 5-star review, Kay! We’re so glad you enjoyed our banana kava…"
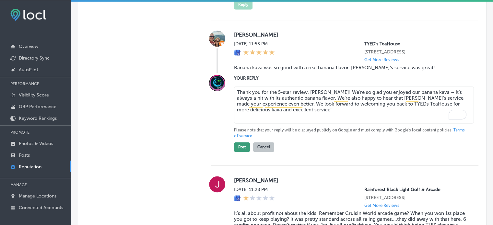
type textarea "Thank you for the 5-star review, Kay! We’re so glad you enjoyed our banana kava…"
click at [245, 151] on button "Post" at bounding box center [242, 147] width 16 height 10
type textarea "x"
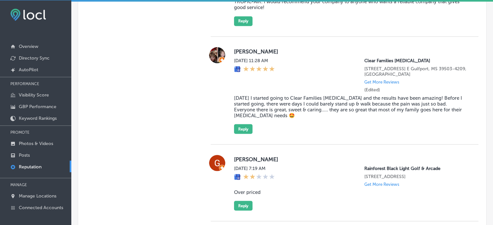
scroll to position [1191, 0]
click at [252, 118] on blockquote "2 years ago I started going to Clear Families Chiropractic and the results have…" at bounding box center [351, 106] width 234 height 23
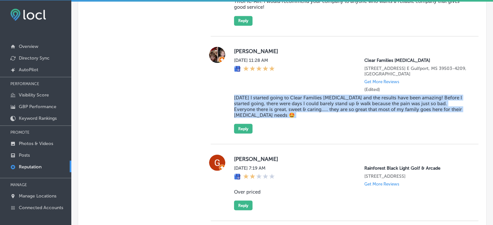
click at [252, 118] on blockquote "2 years ago I started going to Clear Families Chiropractic and the results have…" at bounding box center [351, 106] width 234 height 23
copy blockquote "2 years ago I started going to Clear Families Chiropractic and the results have…"
click at [263, 114] on blockquote "2 years ago I started going to Clear Families Chiropractic and the results have…" at bounding box center [351, 106] width 234 height 23
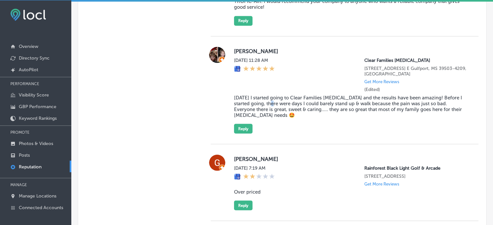
click at [263, 114] on blockquote "2 years ago I started going to Clear Families Chiropractic and the results have…" at bounding box center [351, 106] width 234 height 23
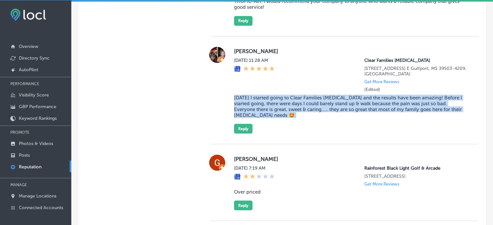
click at [263, 114] on blockquote "2 years ago I started going to Clear Families Chiropractic and the results have…" at bounding box center [351, 106] width 234 height 23
click at [245, 134] on button "Reply" at bounding box center [243, 129] width 18 height 10
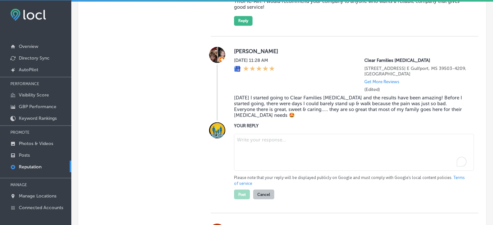
click at [254, 158] on textarea "To enrich screen reader interactions, please activate Accessibility in Grammarl…" at bounding box center [354, 152] width 240 height 37
paste textarea "Thank you for the amazing 5-star review, Debbie! We’re so happy to hear that Cl…"
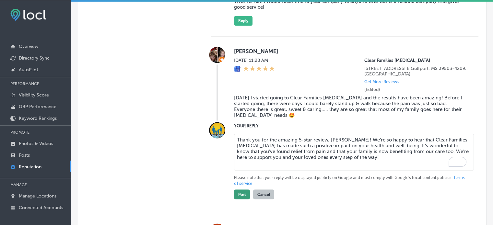
type textarea "Thank you for the amazing 5-star review, Debbie! We’re so happy to hear that Cl…"
click at [243, 199] on button "Post" at bounding box center [242, 195] width 16 height 10
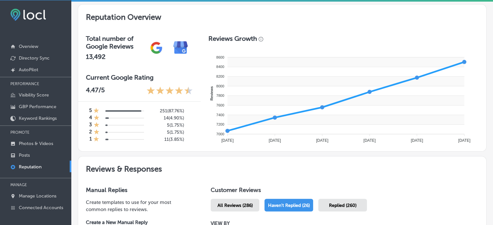
scroll to position [202, 0]
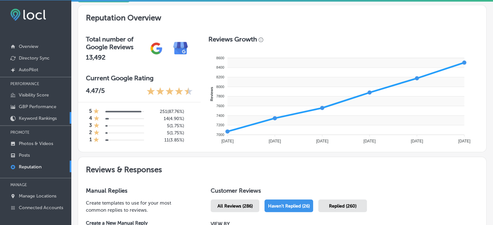
click at [33, 113] on link "Keyword Rankings" at bounding box center [35, 118] width 71 height 12
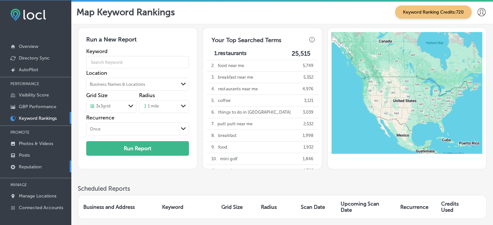
click at [35, 168] on p "Reputation" at bounding box center [30, 167] width 23 height 6
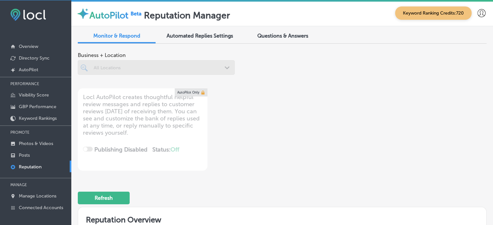
type textarea "x"
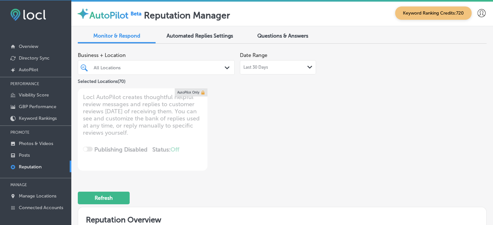
click at [286, 36] on span "Questions & Answers" at bounding box center [282, 36] width 51 height 6
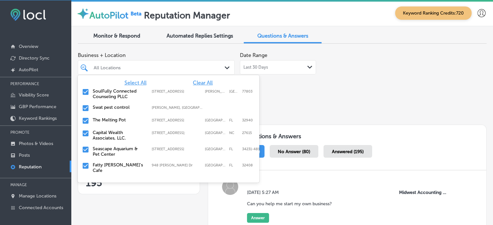
click at [208, 72] on div "All Locations" at bounding box center [156, 68] width 132 height 10
click at [205, 84] on span "Clear All" at bounding box center [203, 83] width 20 height 6
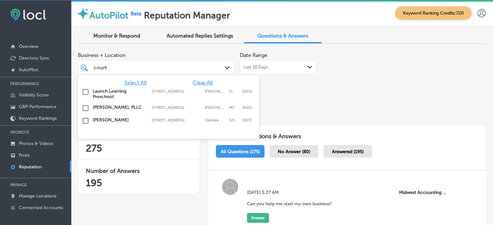
click at [99, 108] on label "[PERSON_NAME], PLLC" at bounding box center [119, 108] width 53 height 6
type input "court"
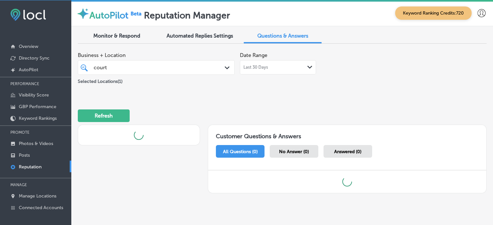
click at [307, 98] on div "Refresh" at bounding box center [282, 113] width 409 height 34
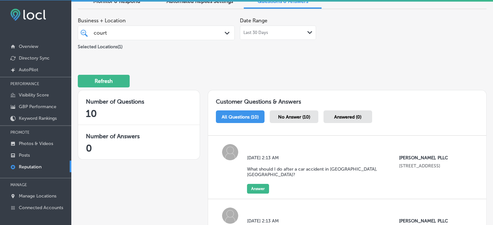
scroll to position [35, 0]
click at [288, 117] on span "No Answer (10)" at bounding box center [294, 117] width 32 height 6
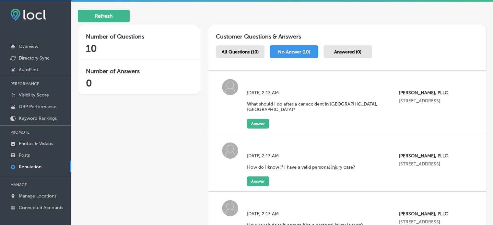
scroll to position [108, 0]
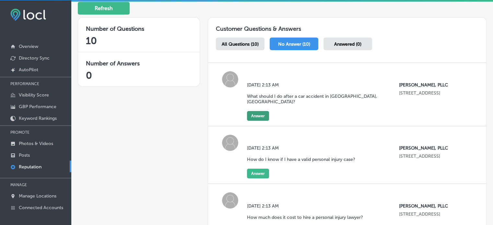
click at [259, 111] on button "Answer" at bounding box center [258, 116] width 22 height 10
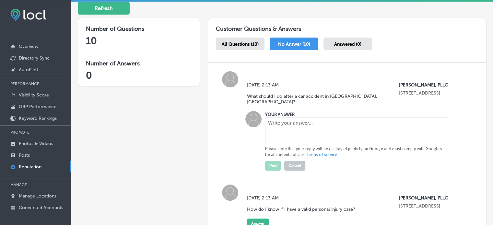
click at [277, 125] on textarea at bounding box center [356, 130] width 183 height 26
paste textarea "After a car accident, it's important to ensure your safety and gather as much i…"
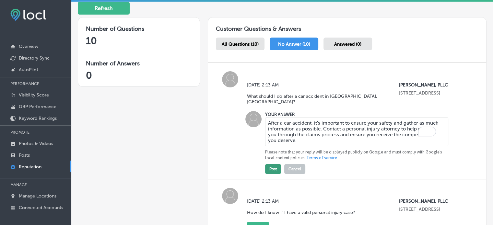
type textarea "After a car accident, it's important to ensure your safety and gather as much i…"
click at [273, 167] on button "Post" at bounding box center [273, 169] width 16 height 10
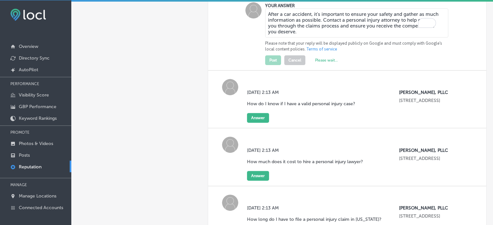
scroll to position [221, 0]
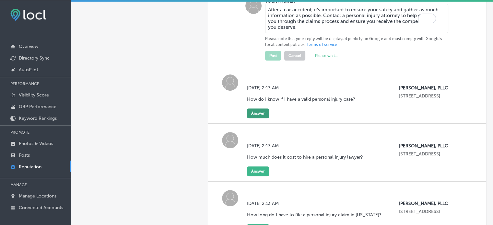
click at [256, 109] on button "Answer" at bounding box center [258, 114] width 22 height 10
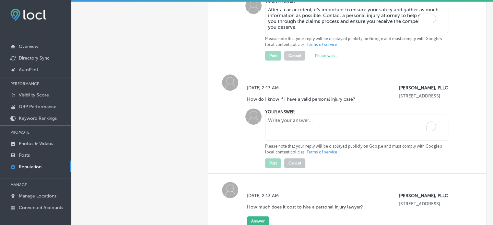
click at [279, 131] on textarea "To enrich screen reader interactions, please activate Accessibility in Grammarl…" at bounding box center [356, 128] width 183 height 26
paste textarea "If you've been injured due to another party’s negligence, you may have a valid …"
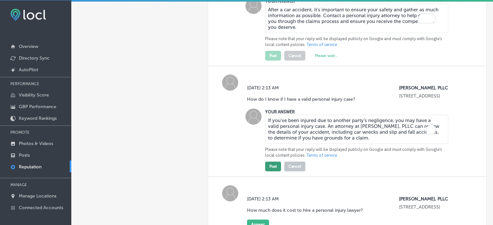
type textarea "If you've been injured due to another party’s negligence, you may have a valid …"
click at [274, 162] on button "Post" at bounding box center [273, 167] width 16 height 10
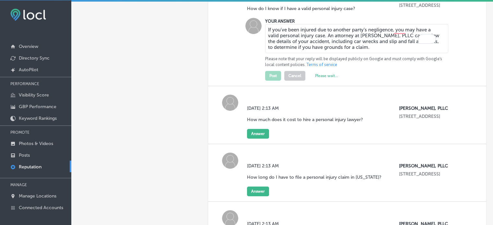
scroll to position [315, 0]
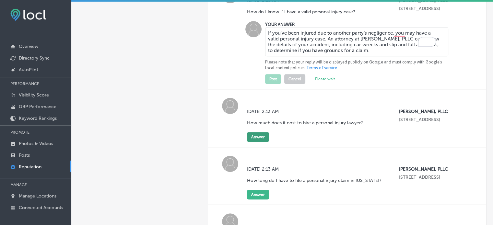
click at [263, 132] on button "Answer" at bounding box center [258, 137] width 22 height 10
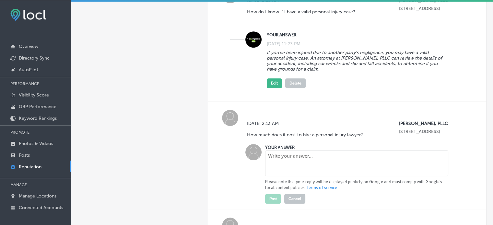
click at [285, 150] on textarea at bounding box center [356, 163] width 183 height 26
paste textarea "At Courtney Law, PLLC, we work on a contingency fee basis, meaning you don’t pa…"
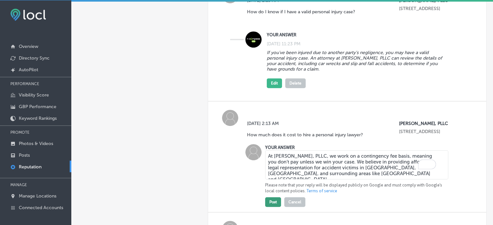
type textarea "At Courtney Law, PLLC, we work on a contingency fee basis, meaning you don’t pa…"
click at [268, 198] on button "Post" at bounding box center [273, 202] width 16 height 10
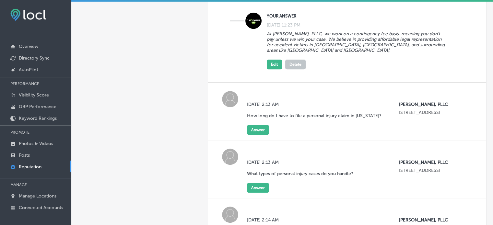
scroll to position [458, 0]
click at [258, 124] on button "Answer" at bounding box center [258, 129] width 22 height 10
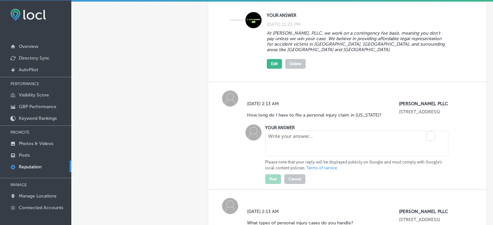
click at [277, 132] on textarea "To enrich screen reader interactions, please activate Accessibility in Grammarl…" at bounding box center [356, 144] width 183 height 26
paste textarea "In Mississippi, the statute of limitations for personal injury claims is genera…"
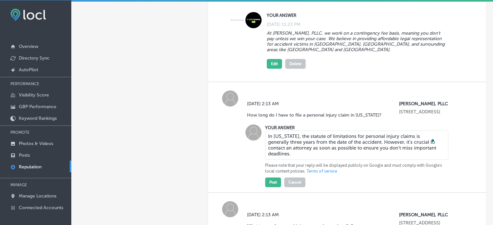
type textarea "In Mississippi, the statute of limitations for personal injury claims is genera…"
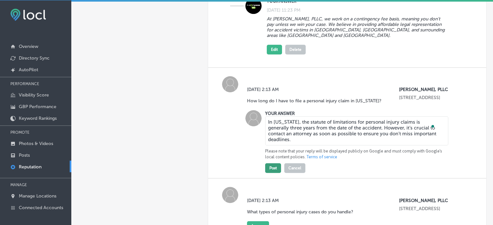
click at [273, 163] on button "Post" at bounding box center [273, 168] width 16 height 10
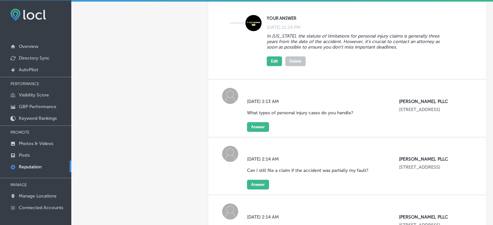
scroll to position [578, 0]
click at [266, 120] on div "Fri, Aug 8, 2025 2:13 AM What types of personal injury cases do you handle? Cou…" at bounding box center [347, 108] width 278 height 58
click at [263, 122] on button "Answer" at bounding box center [258, 127] width 22 height 10
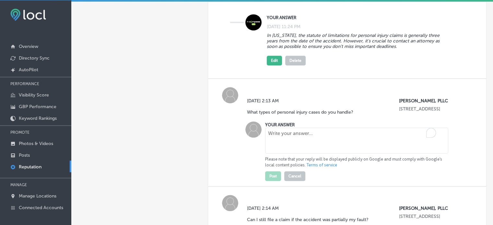
click at [270, 128] on textarea "To enrich screen reader interactions, please activate Accessibility in Grammarl…" at bounding box center [356, 141] width 183 height 26
paste textarea "Courtney Law, PLLC handles a wide range of personal injury cases, including car…"
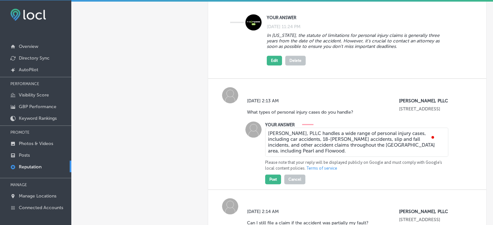
type textarea "Courtney Law, PLLC handles a wide range of personal injury cases, including car…"
click at [276, 171] on div "Post Cancel" at bounding box center [285, 177] width 40 height 13
click at [274, 175] on button "Post" at bounding box center [273, 180] width 16 height 10
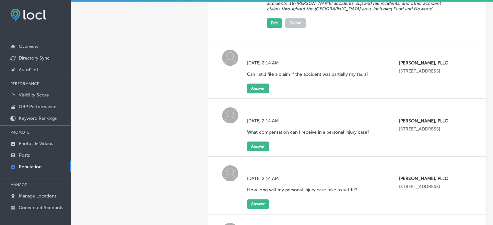
scroll to position [734, 0]
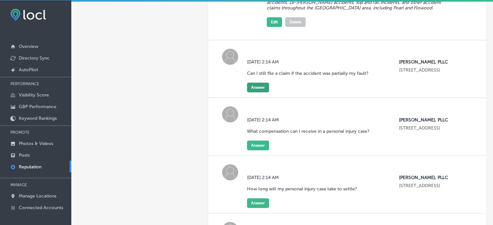
click at [252, 83] on button "Answer" at bounding box center [258, 88] width 22 height 10
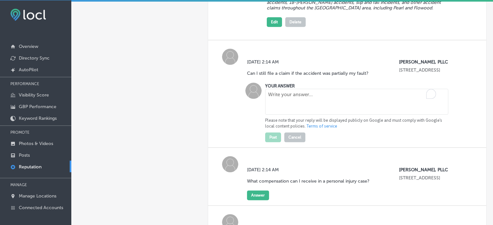
click at [273, 99] on textarea "To enrich screen reader interactions, please activate Accessibility in Grammarl…" at bounding box center [356, 102] width 183 height 26
paste textarea "Yes, Mississippi follows comparative negligence laws, meaning you can still fil…"
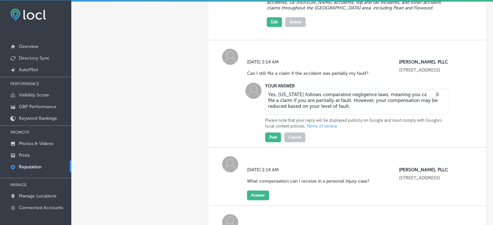
scroll to position [731, 0]
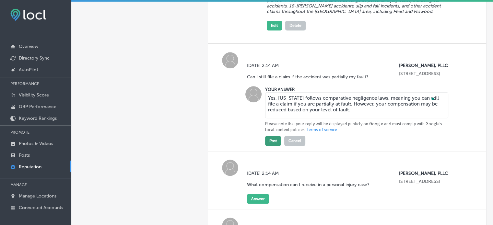
type textarea "Yes, Mississippi follows comparative negligence laws, meaning you can still fil…"
click at [273, 136] on button "Post" at bounding box center [273, 141] width 16 height 10
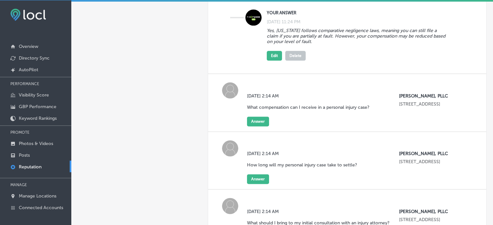
scroll to position [819, 0]
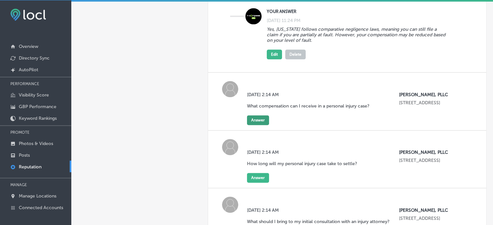
click at [261, 115] on button "Answer" at bounding box center [258, 120] width 22 height 10
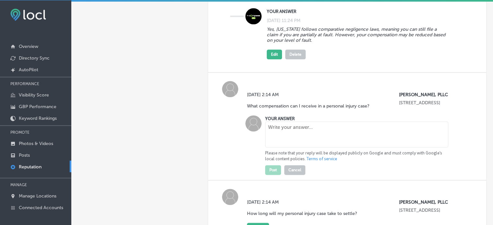
click at [283, 127] on textarea at bounding box center [356, 135] width 183 height 26
paste textarea "In a personal injury case, you may be entitled to compensation for medical expe…"
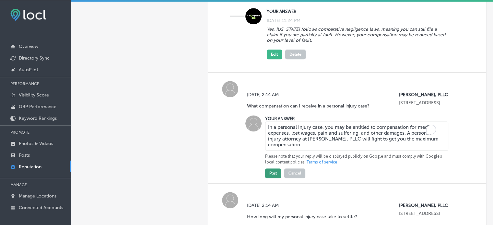
type textarea "In a personal injury case, you may be entitled to compensation for medical expe…"
click at [274, 169] on button "Post" at bounding box center [273, 174] width 16 height 10
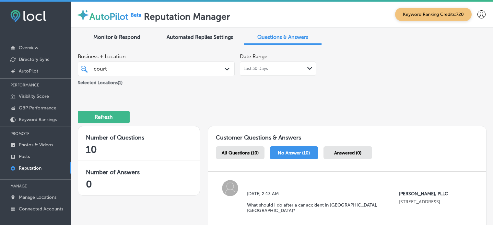
scroll to position [1, 0]
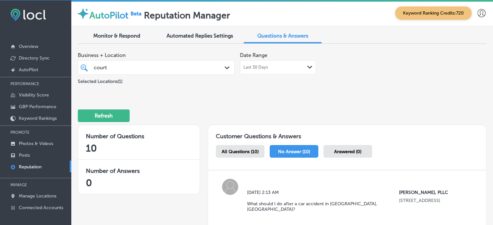
type textarea "The duration of a personal injury case varies depending on the complexity of th…"
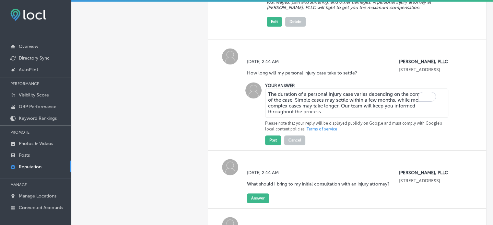
scroll to position [0, 0]
click at [275, 135] on button "Post" at bounding box center [273, 140] width 16 height 10
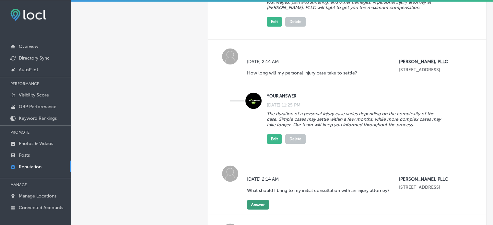
click at [259, 201] on button "Answer" at bounding box center [258, 205] width 22 height 10
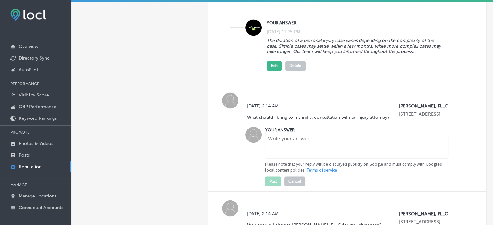
scroll to position [1075, 0]
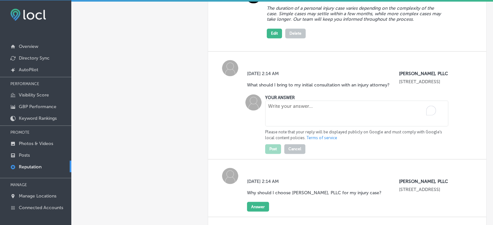
click at [288, 105] on textarea "To enrich screen reader interactions, please activate Accessibility in Grammarl…" at bounding box center [356, 113] width 183 height 26
paste textarea "Bring any documents related to your accident, such as medical records, accident…"
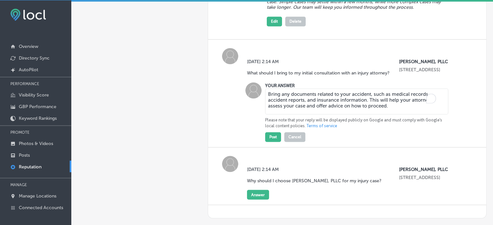
scroll to position [1088, 0]
type textarea "Bring any documents related to your accident, such as medical records, accident…"
click at [271, 132] on button "Post" at bounding box center [273, 137] width 16 height 10
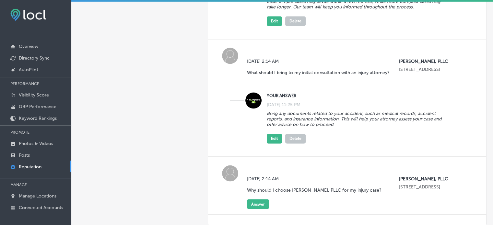
scroll to position [1130, 0]
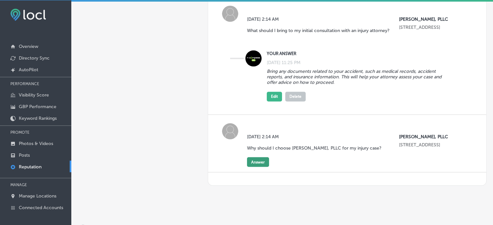
click at [258, 157] on button "Answer" at bounding box center [258, 162] width 22 height 10
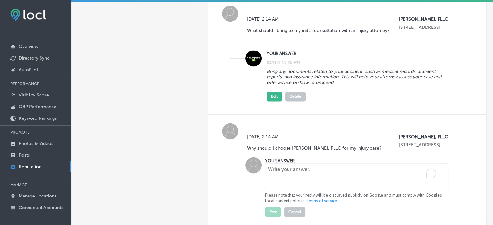
click at [284, 163] on textarea "To enrich screen reader interactions, please activate Accessibility in Grammarl…" at bounding box center [356, 176] width 183 height 26
paste textarea "At [PERSON_NAME], PLLC, we offer personalized legal representation with a focus…"
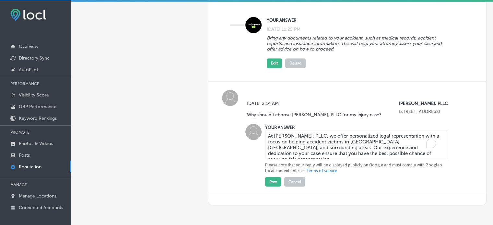
scroll to position [1163, 0]
type textarea "At [PERSON_NAME], PLLC, we offer personalized legal representation with a focus…"
click at [273, 177] on button "Post" at bounding box center [273, 182] width 16 height 10
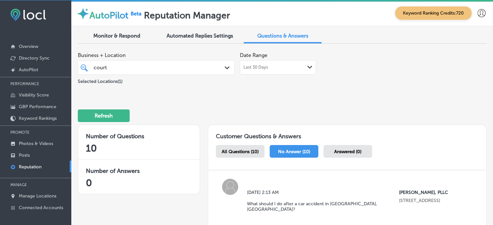
scroll to position [0, 0]
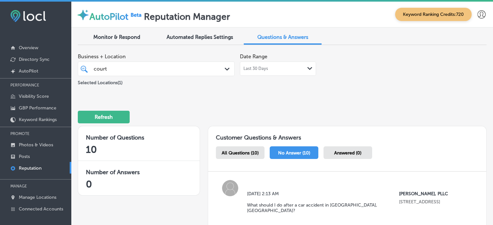
click at [222, 69] on div "court court Path Created with Sketch." at bounding box center [156, 69] width 156 height 10
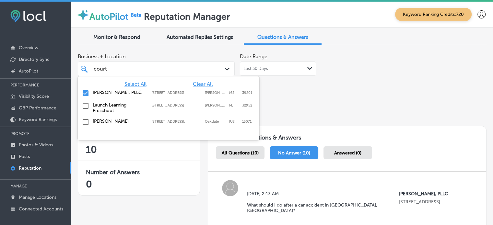
click at [201, 87] on span "Clear All" at bounding box center [203, 84] width 20 height 6
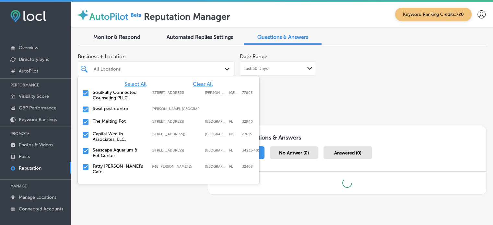
click at [144, 67] on div "All Locations" at bounding box center [160, 69] width 132 height 6
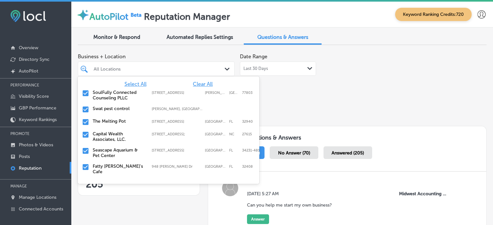
click at [281, 100] on div "Refresh" at bounding box center [282, 115] width 409 height 34
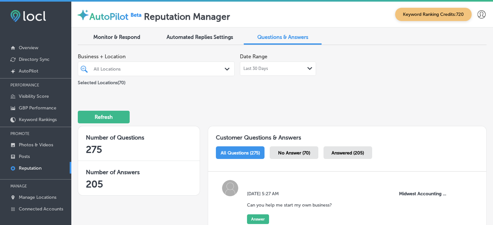
click at [285, 158] on div "No Answer (70)" at bounding box center [294, 152] width 49 height 13
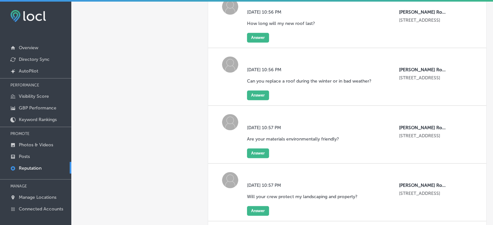
scroll to position [986, 0]
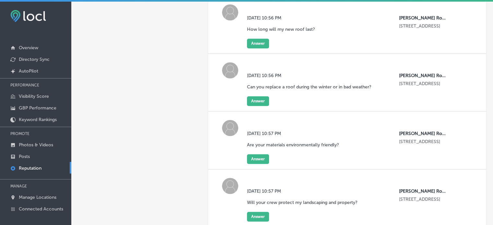
click at [31, 11] on img at bounding box center [28, 16] width 36 height 12
click at [28, 45] on p "Overview" at bounding box center [28, 48] width 19 height 6
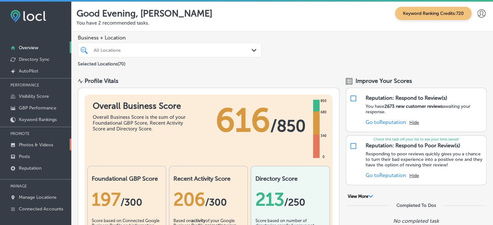
click at [43, 142] on p "Photos & Videos" at bounding box center [36, 145] width 34 height 6
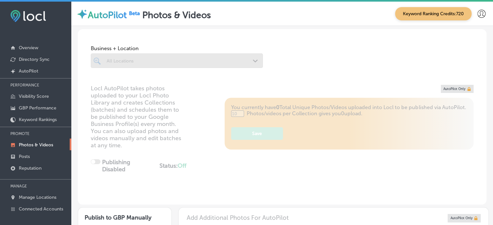
type input "0"
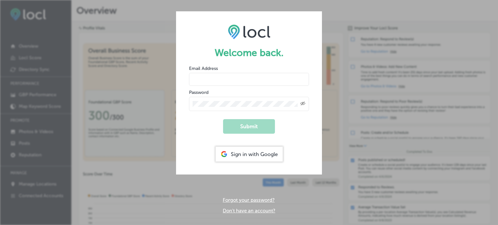
type input "[EMAIL_ADDRESS][DOMAIN_NAME]"
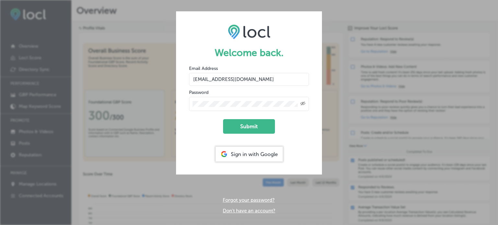
click at [257, 82] on input "[EMAIL_ADDRESS][DOMAIN_NAME]" at bounding box center [249, 79] width 120 height 13
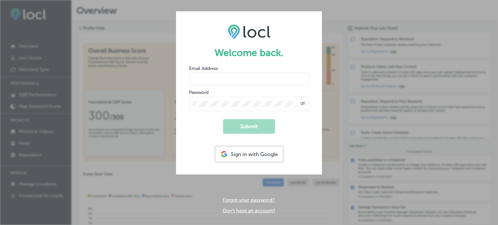
type input "[EMAIL_ADDRESS][DOMAIN_NAME]"
drag, startPoint x: 0, startPoint y: 0, endPoint x: 250, endPoint y: 77, distance: 261.8
click at [250, 77] on input "[EMAIL_ADDRESS][DOMAIN_NAME]" at bounding box center [249, 79] width 120 height 13
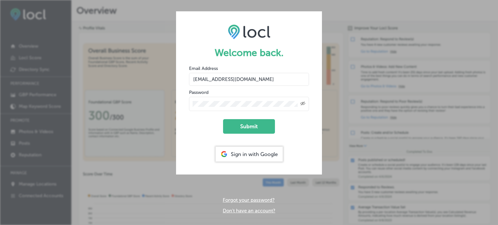
click at [250, 77] on input "[EMAIL_ADDRESS][DOMAIN_NAME]" at bounding box center [249, 79] width 120 height 13
type input "[EMAIL_ADDRESS][DOMAIN_NAME]"
click at [261, 100] on div "Created with Sketch." at bounding box center [249, 104] width 120 height 14
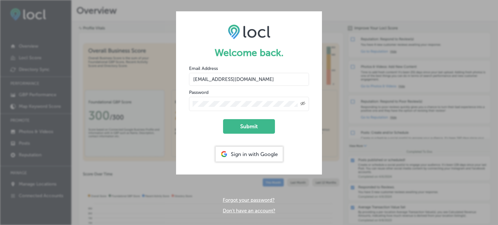
click at [259, 108] on div "Created with Sketch." at bounding box center [249, 104] width 120 height 14
click at [303, 104] on icon "Created with Sketch." at bounding box center [302, 103] width 5 height 4
drag, startPoint x: 248, startPoint y: 100, endPoint x: 197, endPoint y: 99, distance: 50.6
click at [197, 99] on div at bounding box center [249, 104] width 120 height 14
click at [223, 119] on button "Submit" at bounding box center [249, 126] width 52 height 15
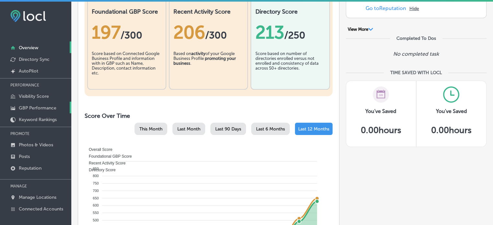
scroll to position [169, 0]
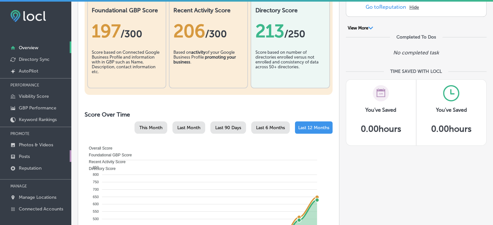
click at [26, 159] on link "Posts" at bounding box center [35, 156] width 71 height 12
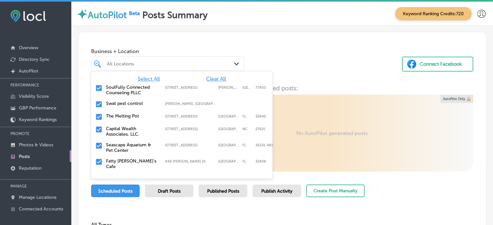
click at [176, 61] on div "All Locations" at bounding box center [171, 64] width 128 height 6
click at [208, 79] on span "Clear All" at bounding box center [216, 79] width 20 height 6
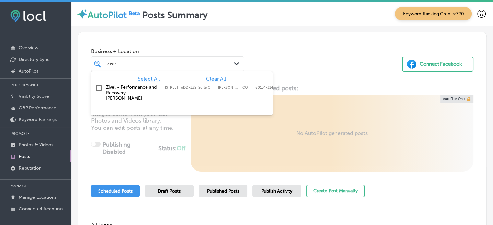
click at [175, 87] on label "[STREET_ADDRESS] Suite C" at bounding box center [190, 88] width 50 height 4
type input "zive"
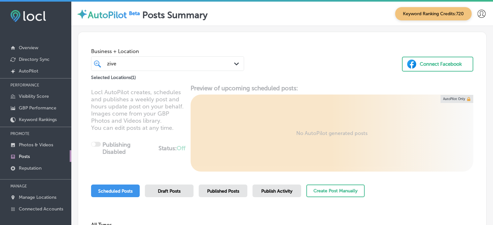
click at [252, 41] on div "Business + Location zive zive Path Created with Sketch. Selected Locations ( 1 …" at bounding box center [282, 56] width 408 height 49
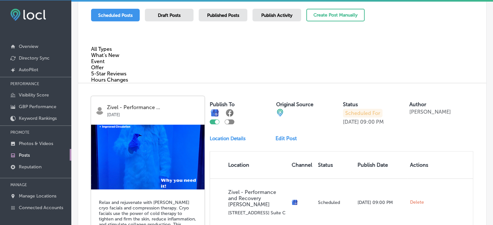
scroll to position [174, 0]
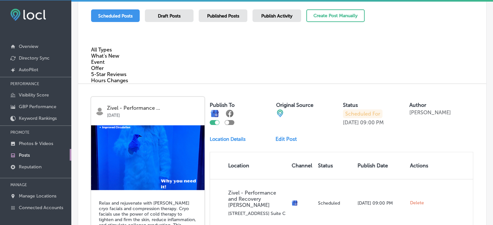
click at [217, 12] on div "Published Posts" at bounding box center [223, 15] width 49 height 13
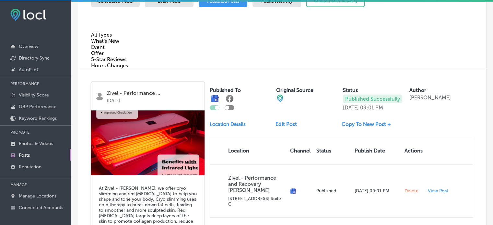
scroll to position [174, 0]
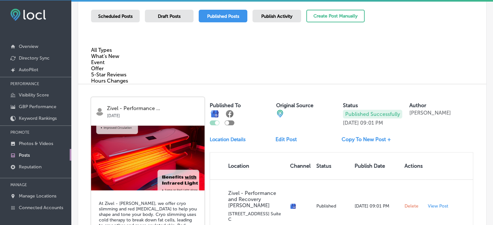
click at [123, 18] on span "Scheduled Posts" at bounding box center [115, 17] width 34 height 6
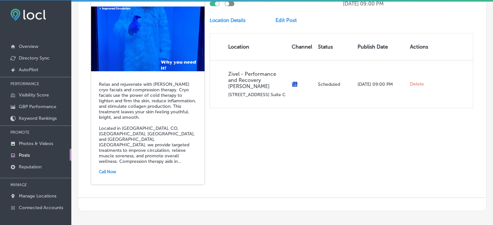
scroll to position [297, 0]
